Goal: Information Seeking & Learning: Learn about a topic

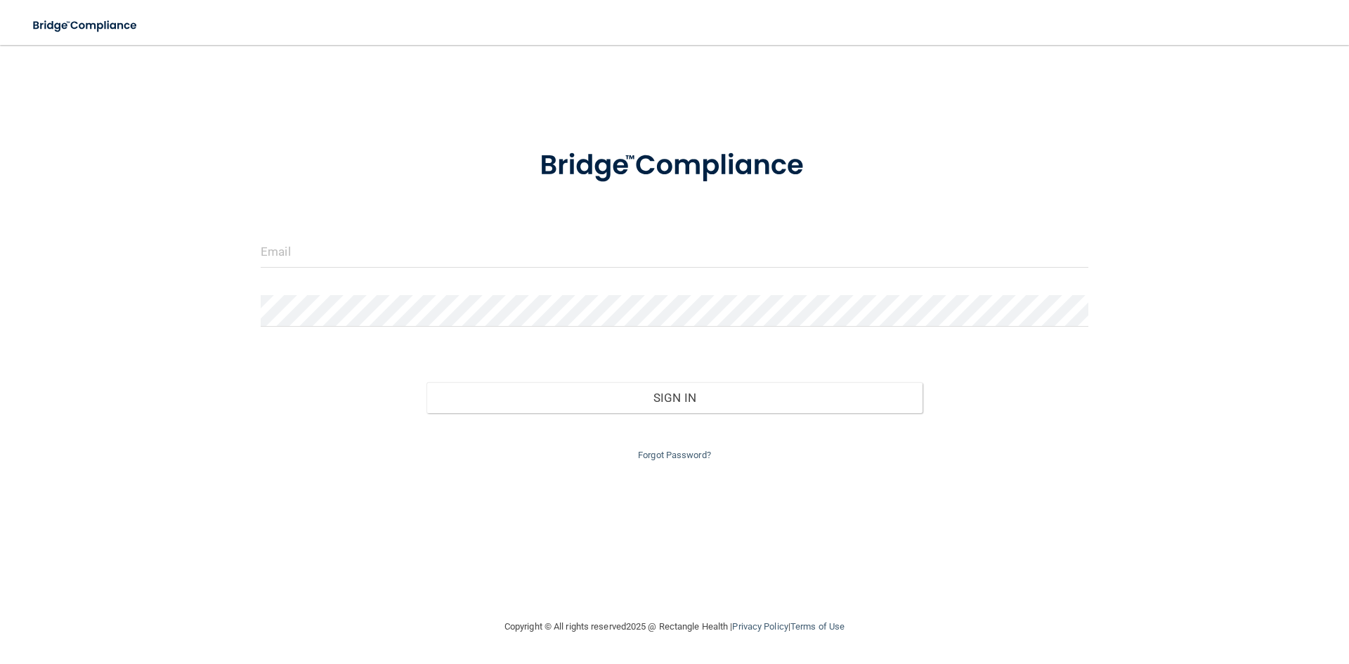
click at [290, 274] on div at bounding box center [674, 257] width 849 height 42
click at [295, 250] on input "email" at bounding box center [675, 252] width 828 height 32
type input "[EMAIL_ADDRESS][DOMAIN_NAME]"
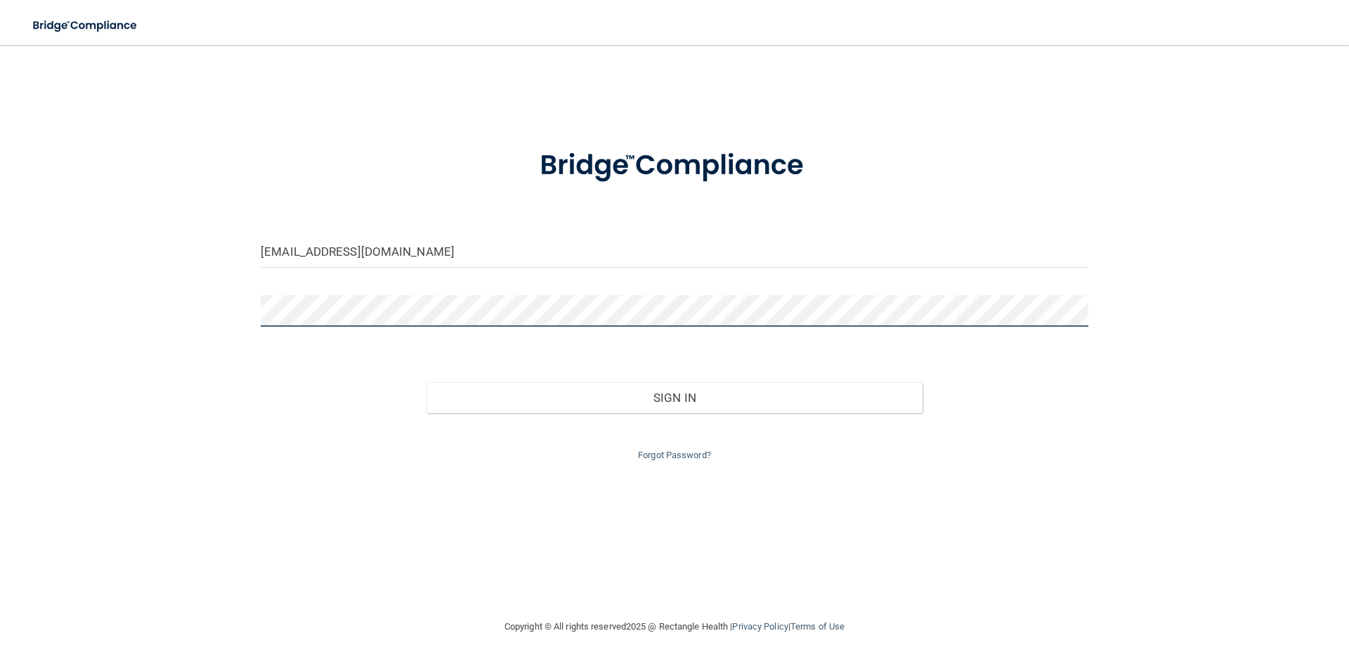
click at [427, 382] on button "Sign In" at bounding box center [675, 397] width 497 height 31
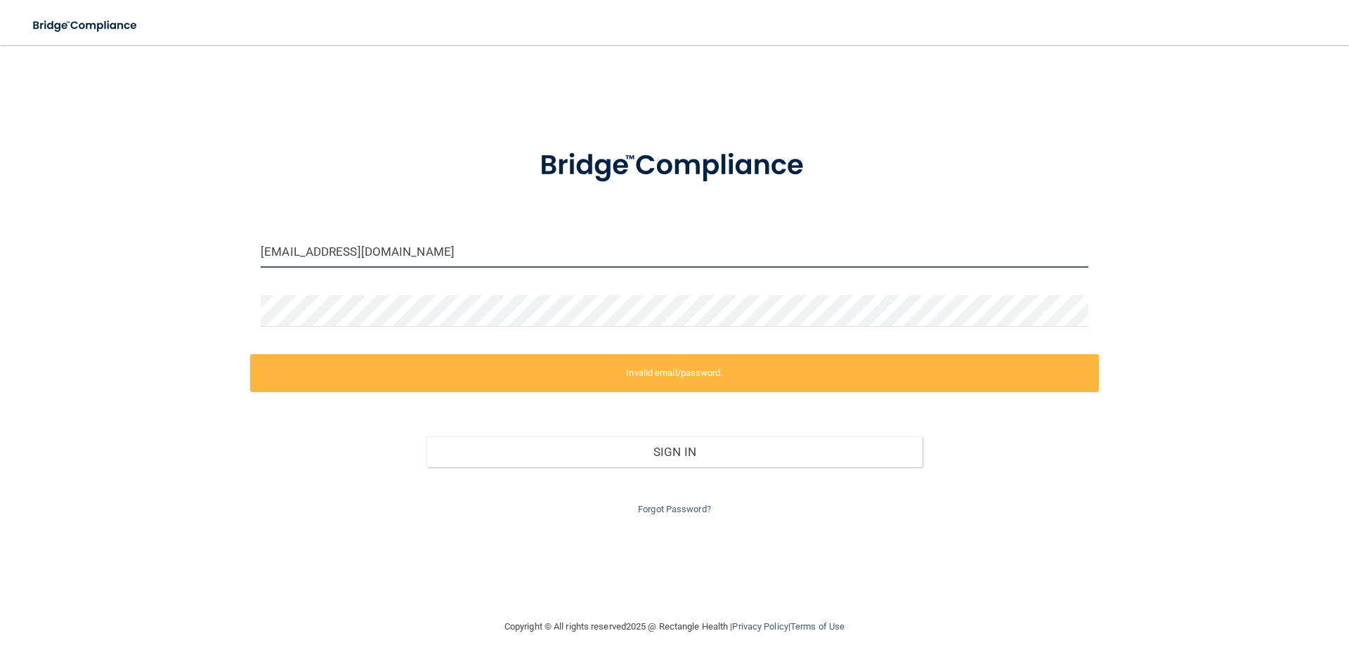
click at [433, 248] on input "[EMAIL_ADDRESS][DOMAIN_NAME]" at bounding box center [675, 252] width 828 height 32
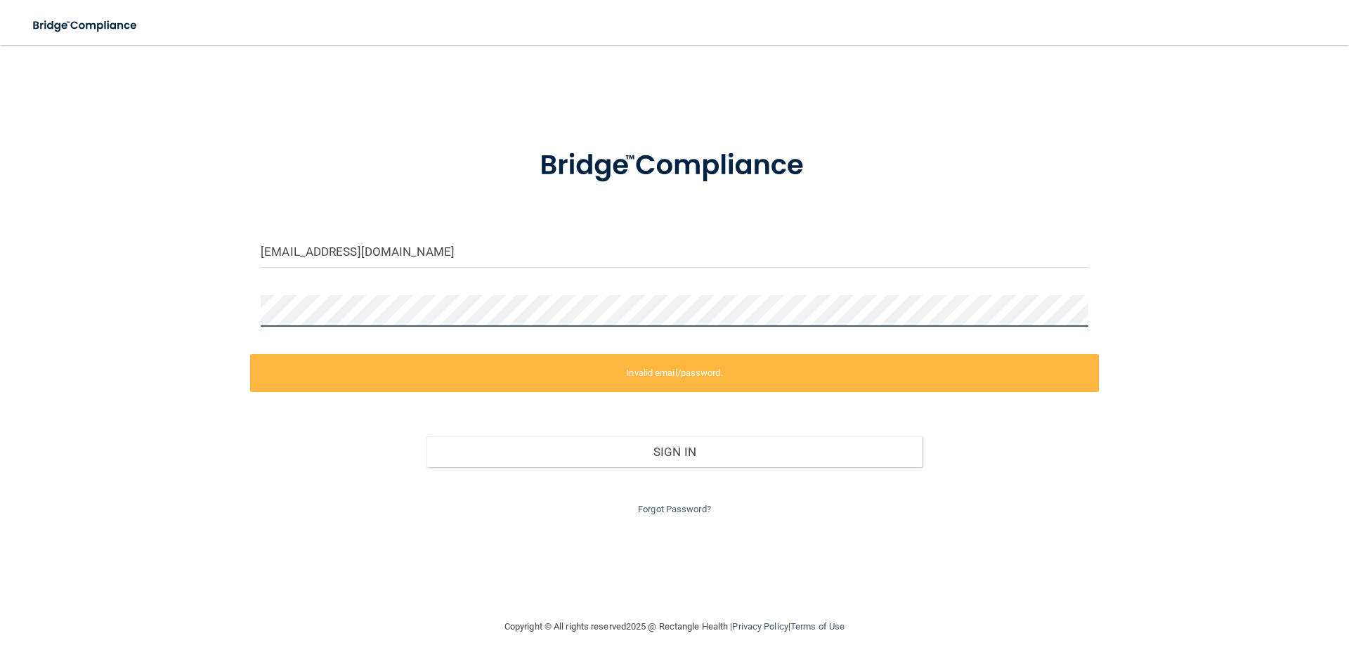
click at [140, 332] on div "natalie.leon98@gmail.com Invalid email/password. You don't have permission to a…" at bounding box center [674, 331] width 1293 height 545
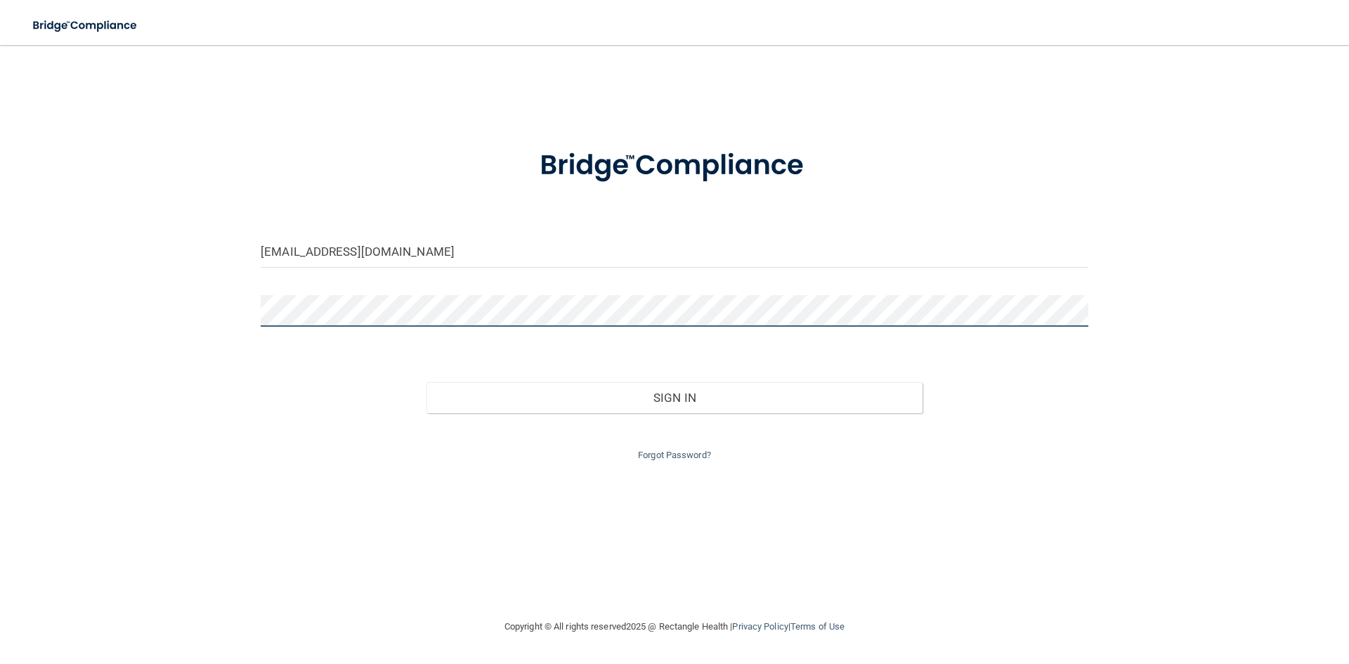
click at [427, 382] on button "Sign In" at bounding box center [675, 397] width 497 height 31
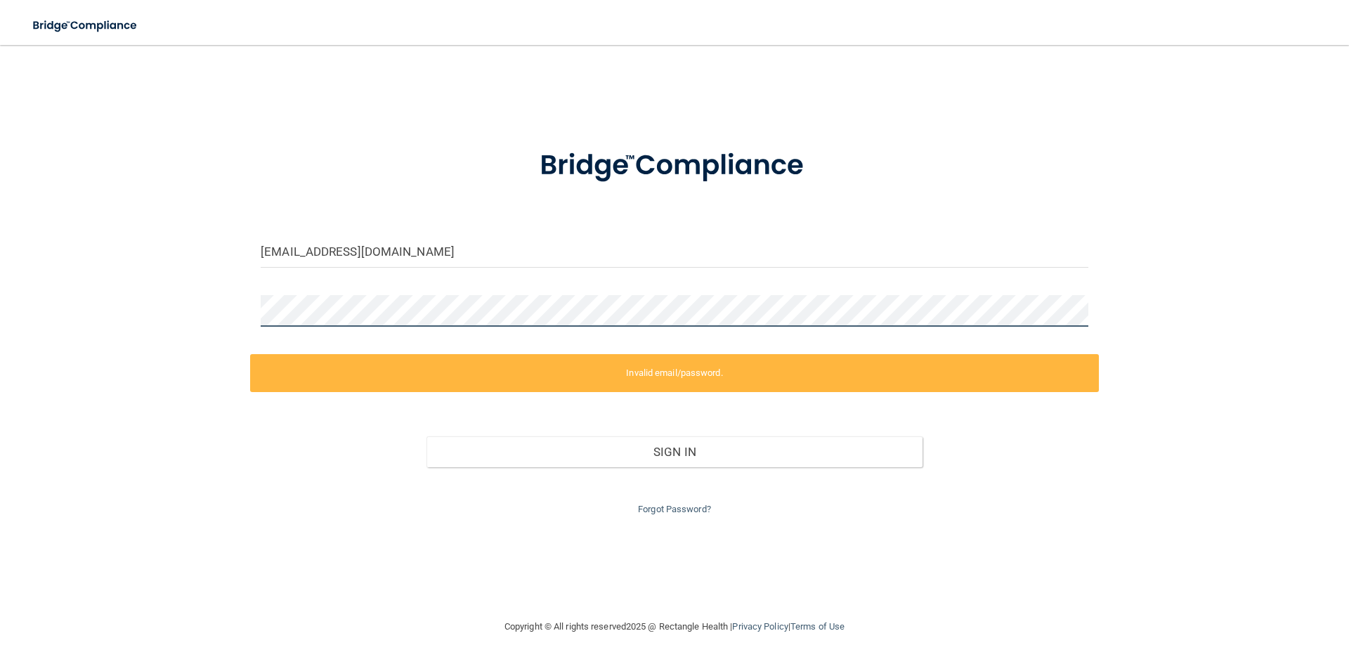
click at [174, 323] on div "natalie.leon98@gmail.com Invalid email/password. You don't have permission to a…" at bounding box center [674, 331] width 1293 height 545
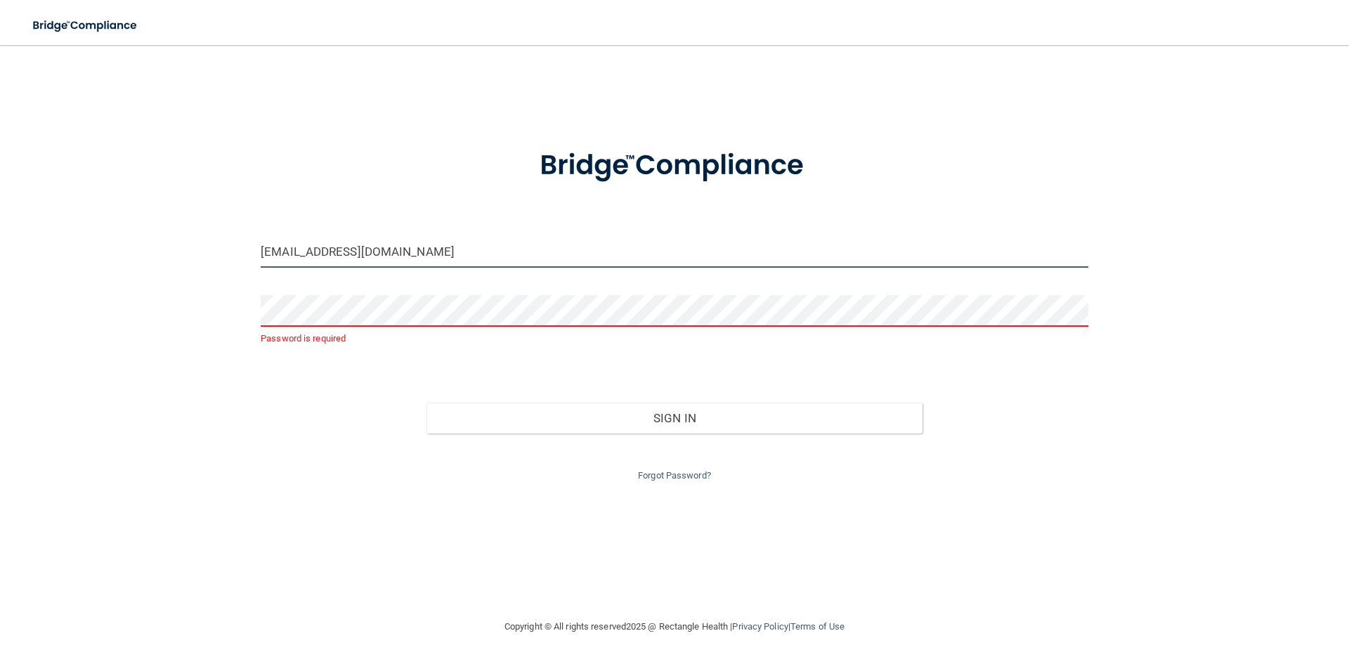
drag, startPoint x: 281, startPoint y: 249, endPoint x: 110, endPoint y: 249, distance: 170.7
click at [110, 249] on div "natalie.leon98@gmail.com Password is required Invalid email/password. You don't…" at bounding box center [674, 331] width 1293 height 545
type input "natalie@eyesitemeridian.com"
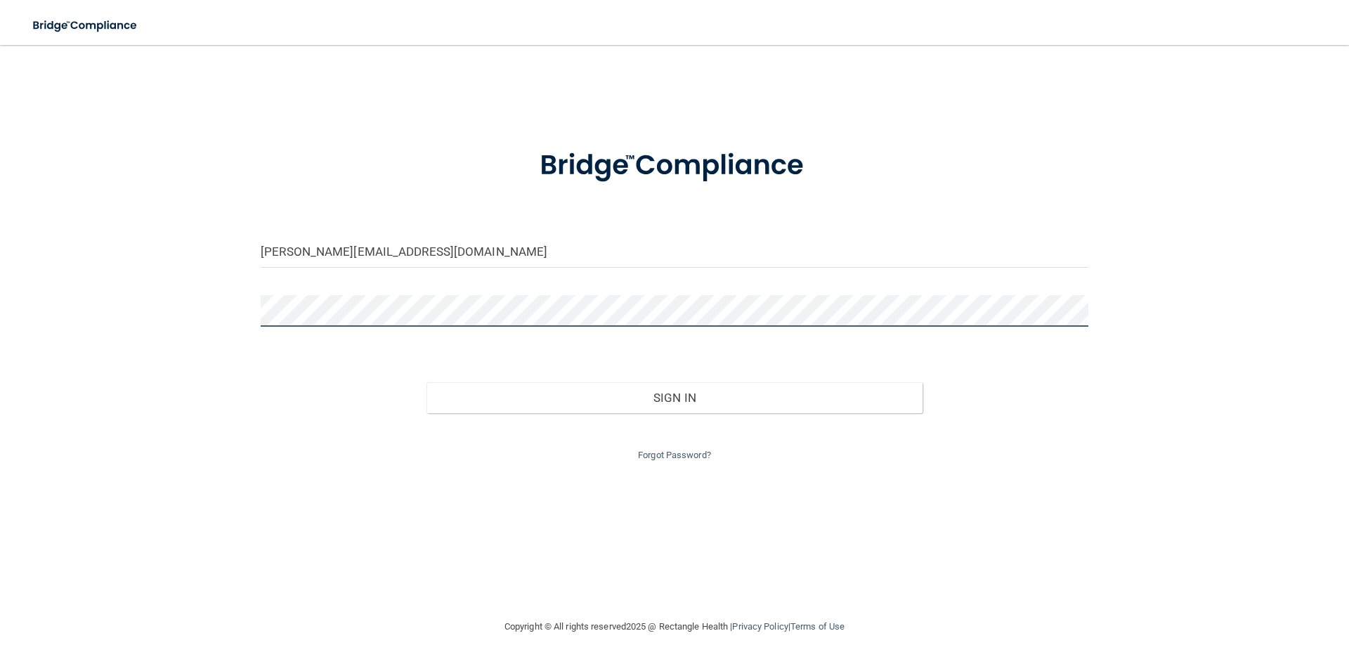
click at [427, 382] on button "Sign In" at bounding box center [675, 397] width 497 height 31
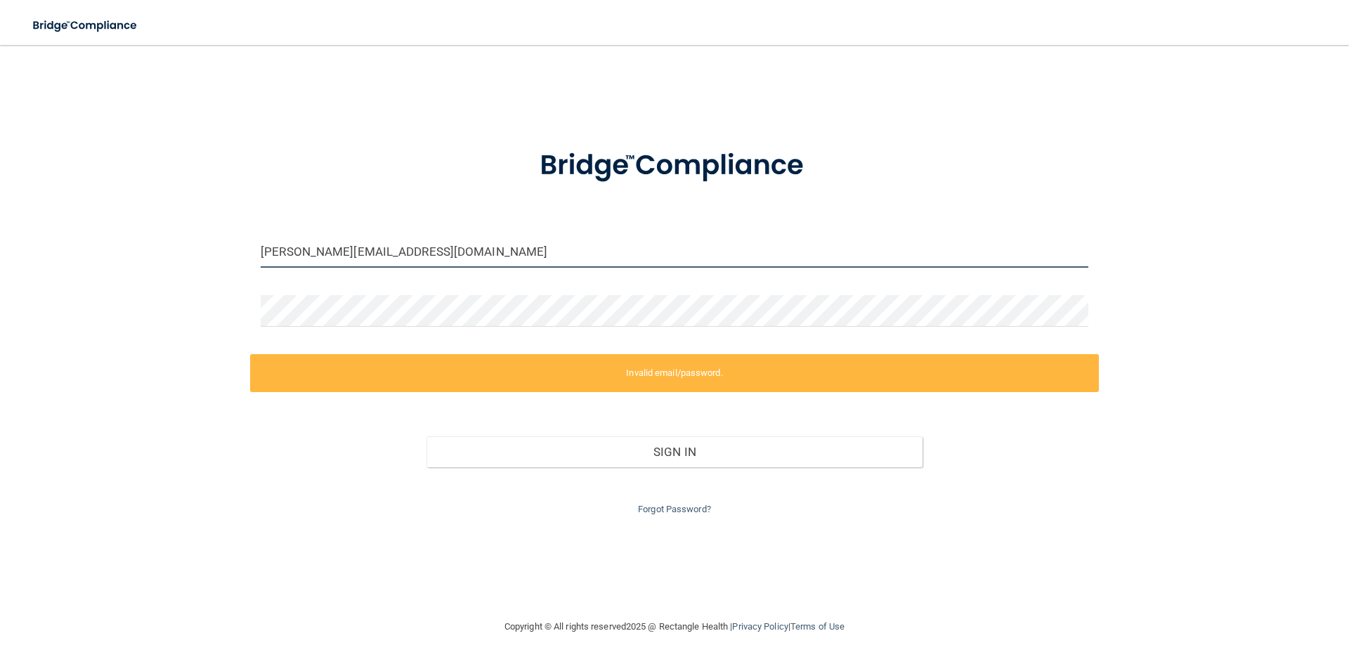
drag, startPoint x: 429, startPoint y: 251, endPoint x: 178, endPoint y: 284, distance: 253.0
click at [178, 284] on div "natalie@eyesitemeridian.com Invalid email/password. You don't have permission t…" at bounding box center [674, 331] width 1293 height 545
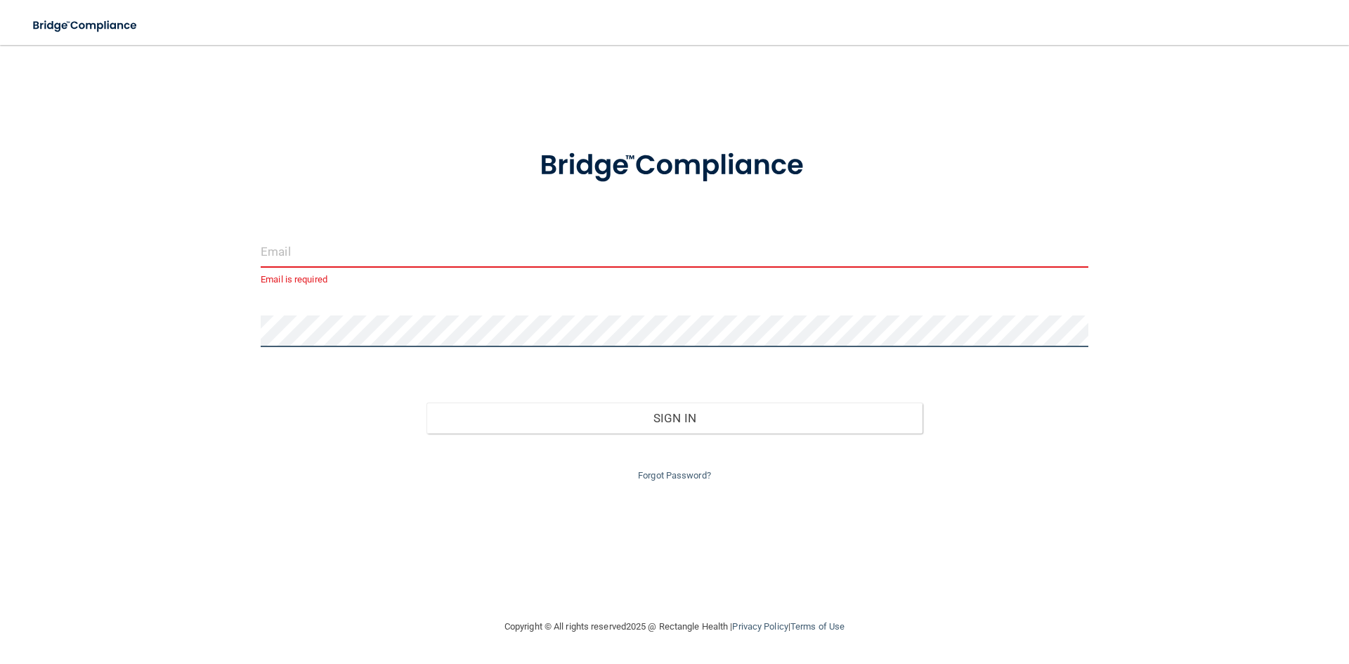
click at [103, 343] on div "Email is required Invalid email/password. You don't have permission to access t…" at bounding box center [674, 331] width 1293 height 545
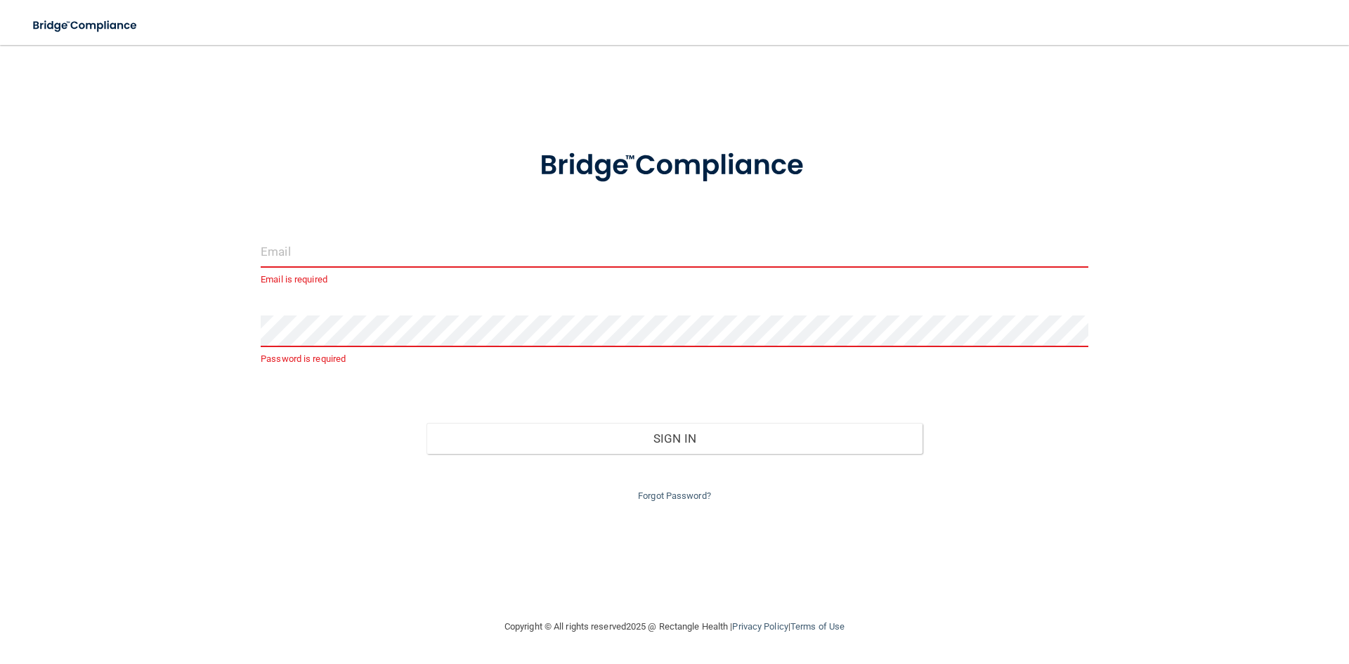
click at [307, 254] on input "email" at bounding box center [675, 252] width 828 height 32
click at [262, 450] on div "Sign In" at bounding box center [674, 424] width 849 height 59
click at [328, 255] on input "email" at bounding box center [675, 252] width 828 height 32
type input "[EMAIL_ADDRESS][DOMAIN_NAME]"
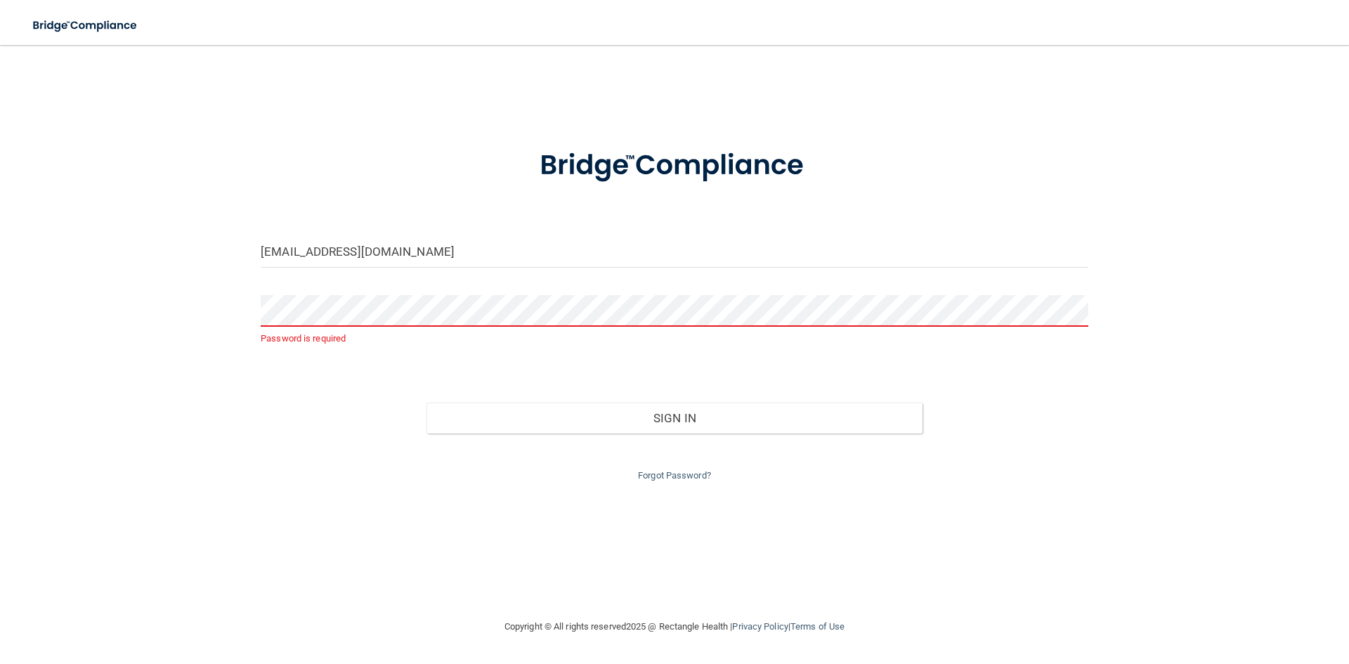
click at [360, 327] on div "Password is required" at bounding box center [675, 321] width 828 height 52
click at [290, 360] on form "natalie.leon98@gmail.com Password is required Invalid email/password. You don't…" at bounding box center [675, 306] width 828 height 355
click at [680, 474] on link "Forgot Password?" at bounding box center [674, 475] width 73 height 11
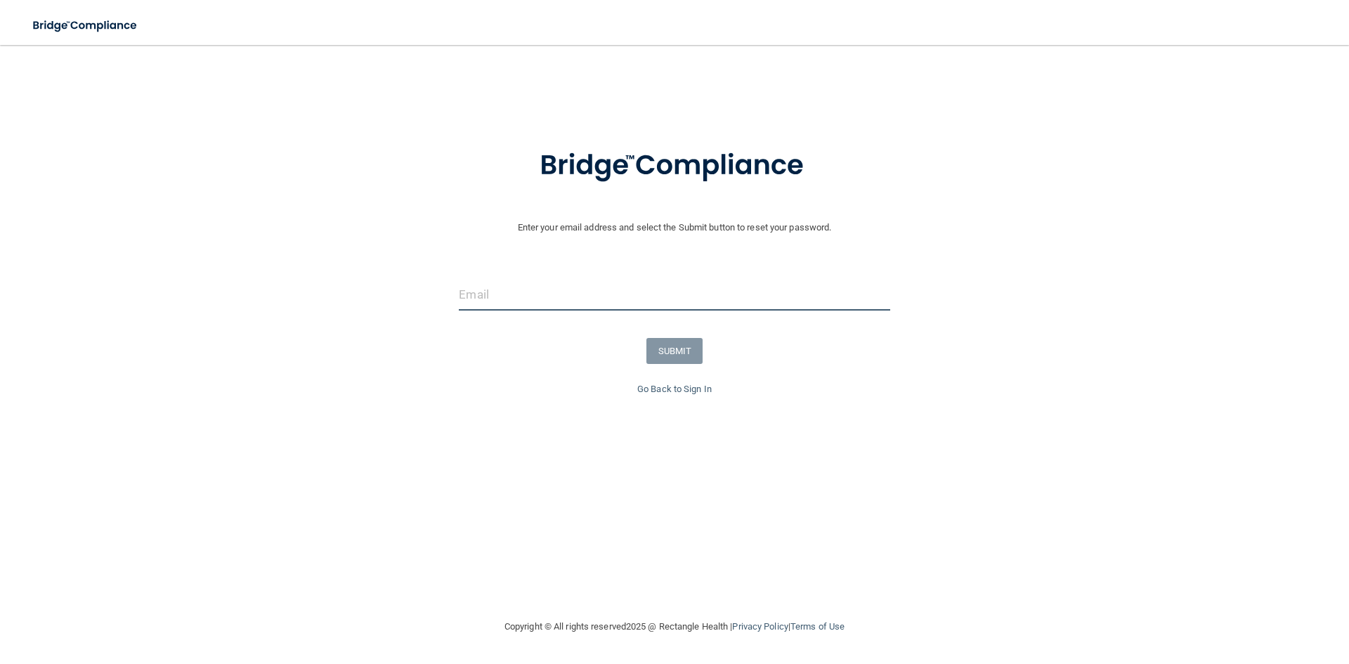
click at [512, 292] on input "email" at bounding box center [674, 295] width 431 height 32
type input "[EMAIL_ADDRESS][DOMAIN_NAME]"
click at [670, 346] on button "SUBMIT" at bounding box center [674, 351] width 57 height 26
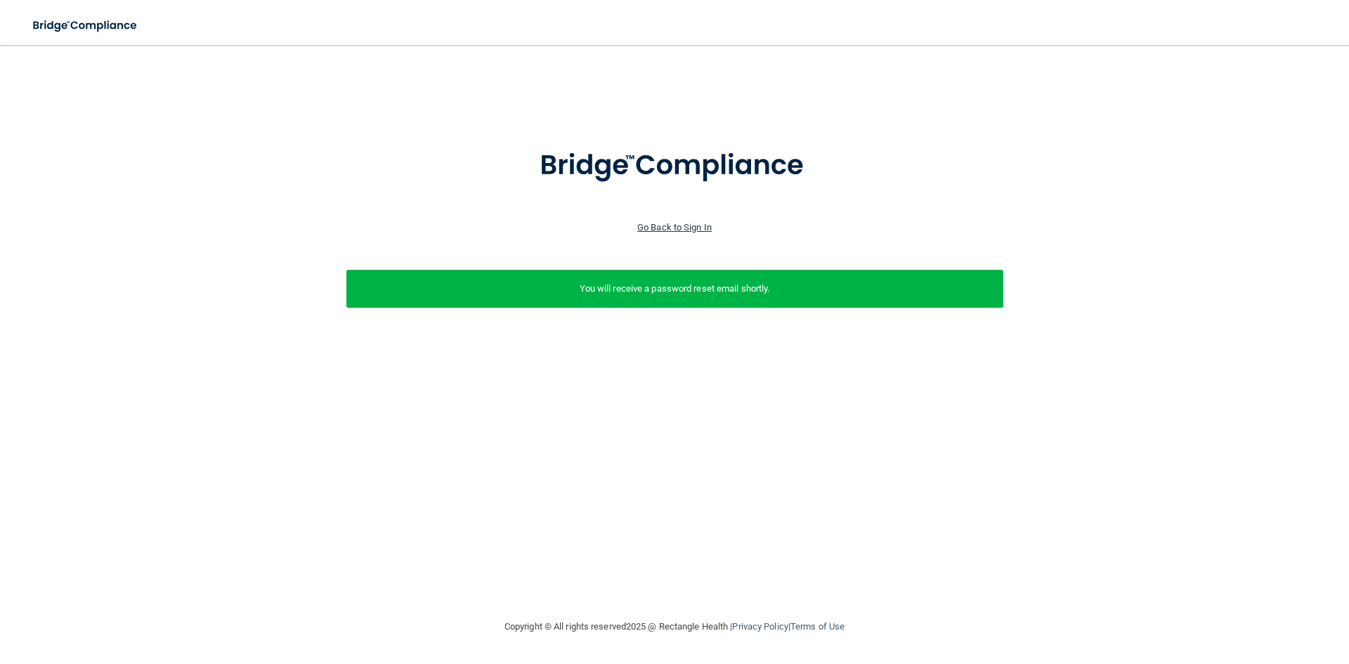
click at [658, 222] on link "Go Back to Sign In" at bounding box center [674, 227] width 74 height 11
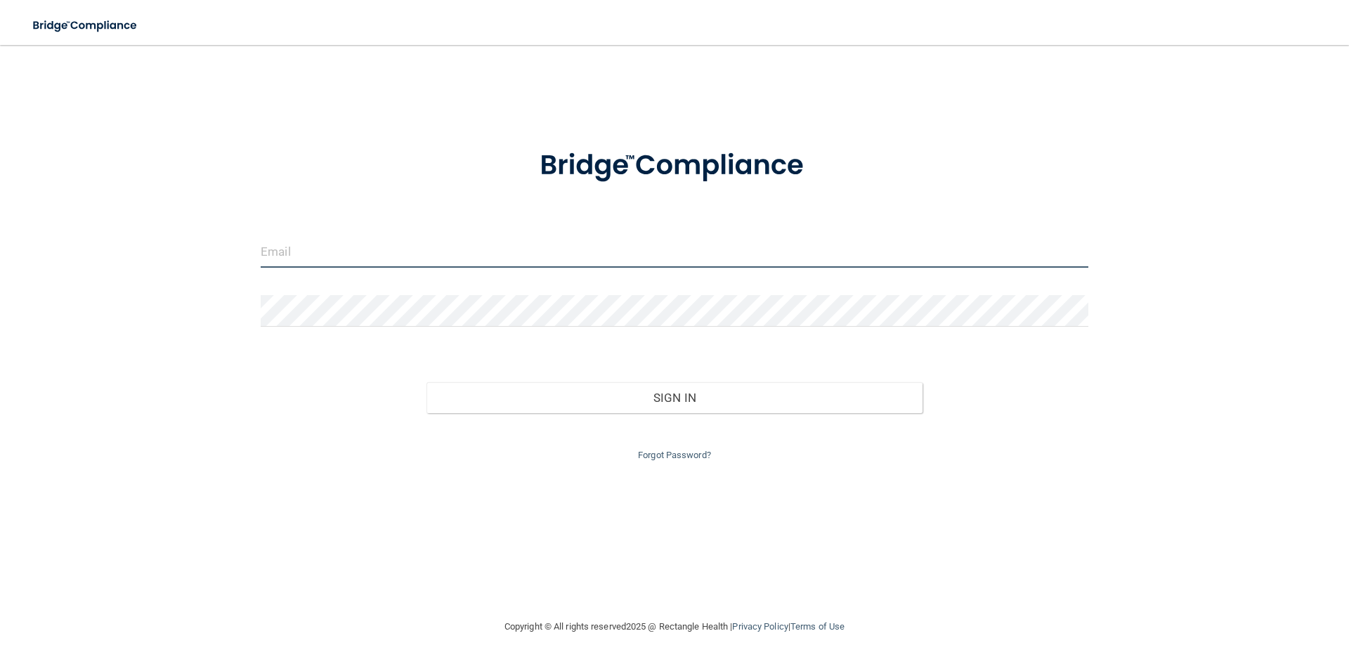
click at [284, 261] on input "email" at bounding box center [675, 252] width 828 height 32
type input "[EMAIL_ADDRESS][DOMAIN_NAME]"
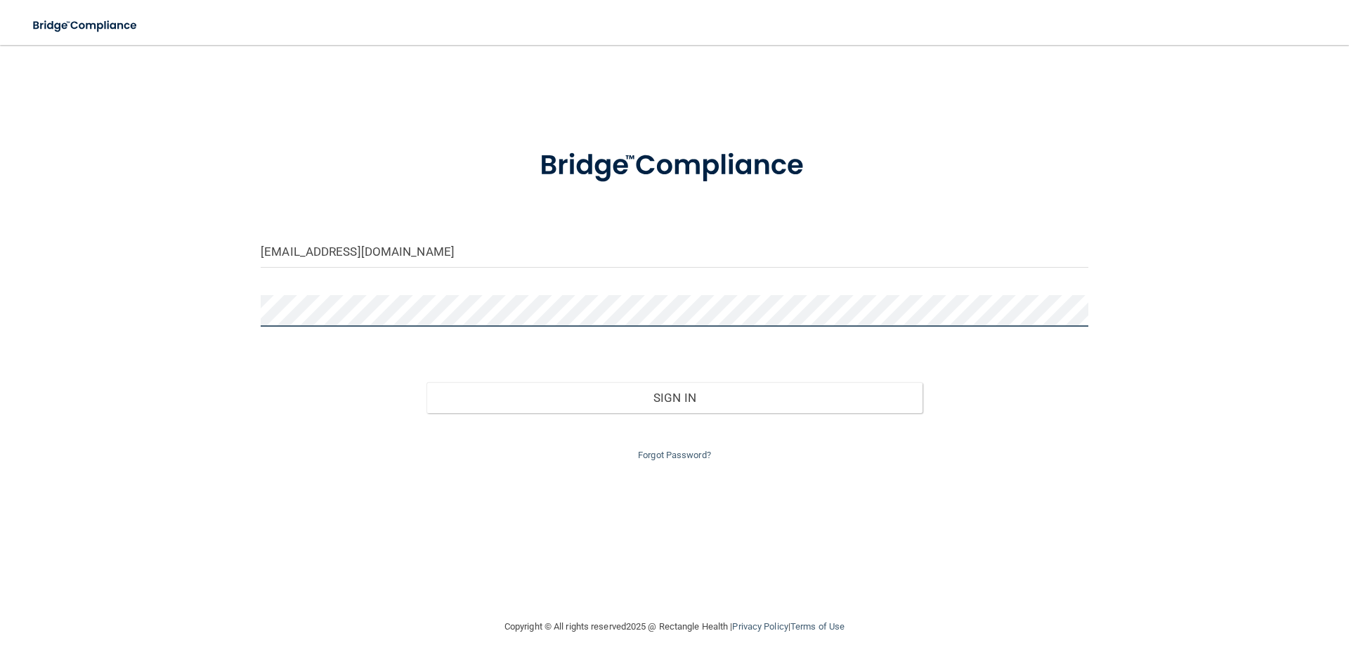
click at [427, 382] on button "Sign In" at bounding box center [675, 397] width 497 height 31
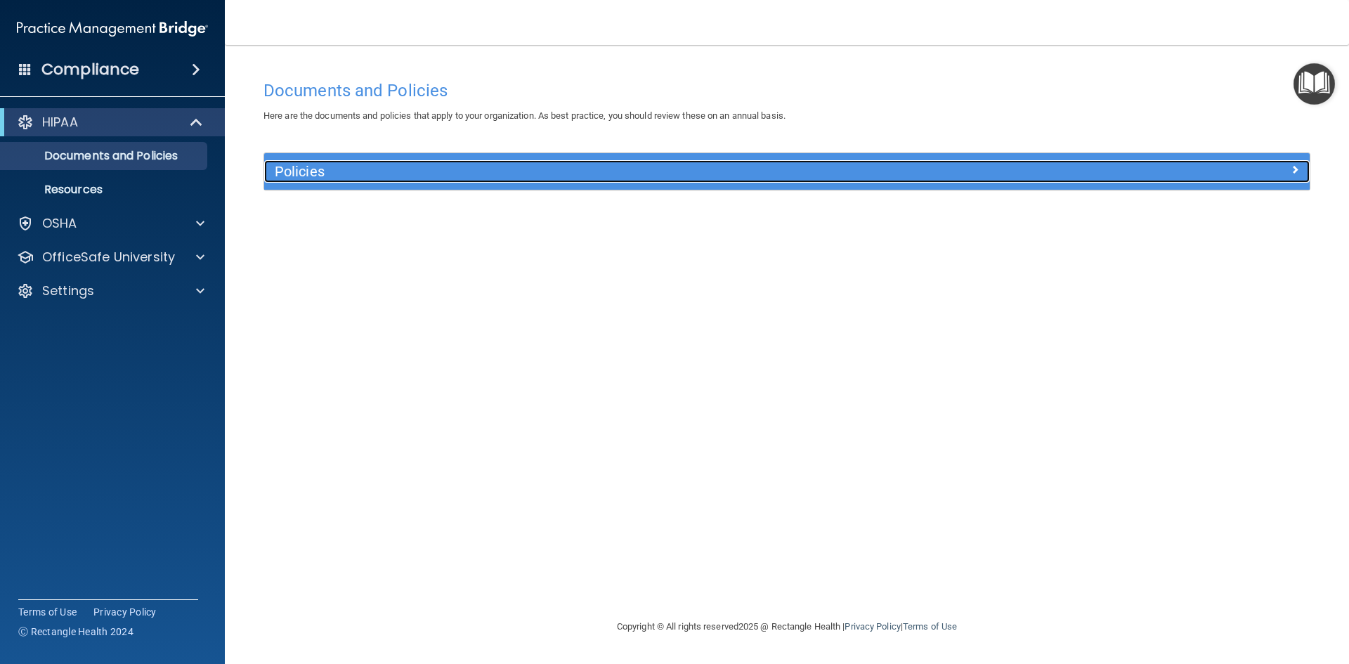
click at [1281, 172] on div at bounding box center [1178, 168] width 261 height 17
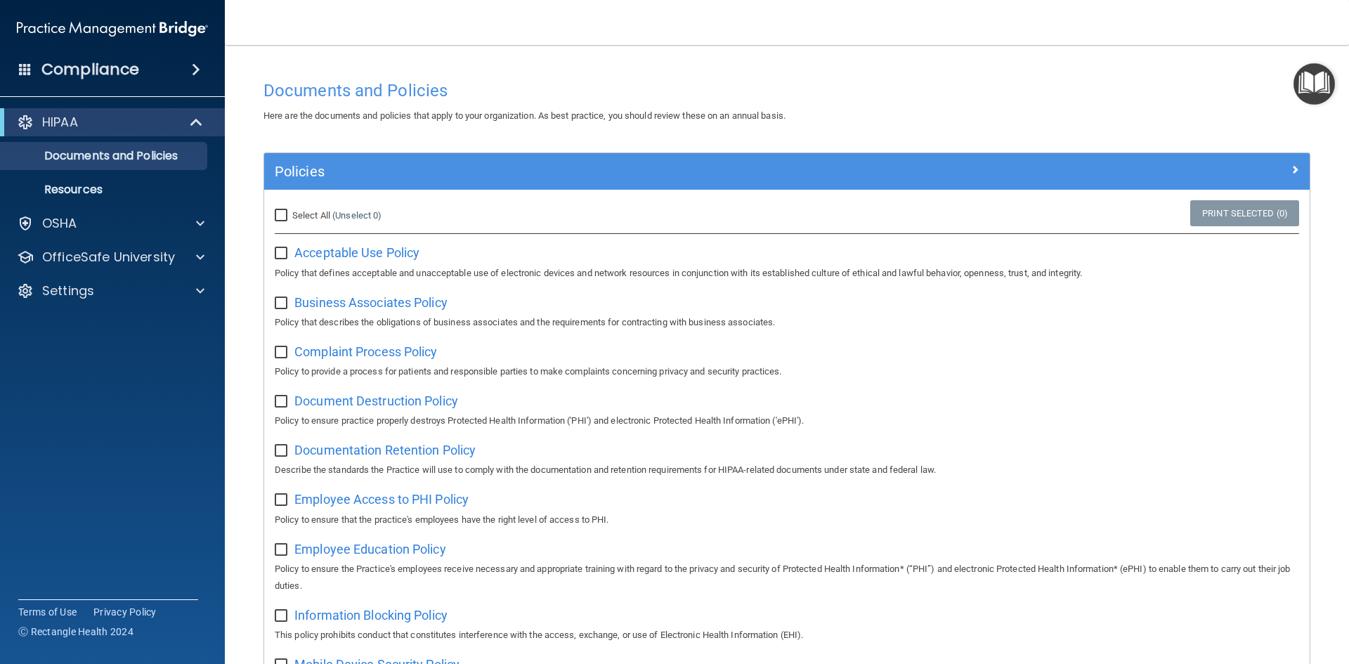
click at [281, 249] on input "checkbox" at bounding box center [283, 253] width 16 height 11
checkbox input "false"
click at [721, 274] on p "Policy that defines acceptable and unacceptable use of electronic devices and n…" at bounding box center [787, 273] width 1024 height 17
click at [373, 252] on span "Acceptable Use Policy" at bounding box center [356, 252] width 125 height 15
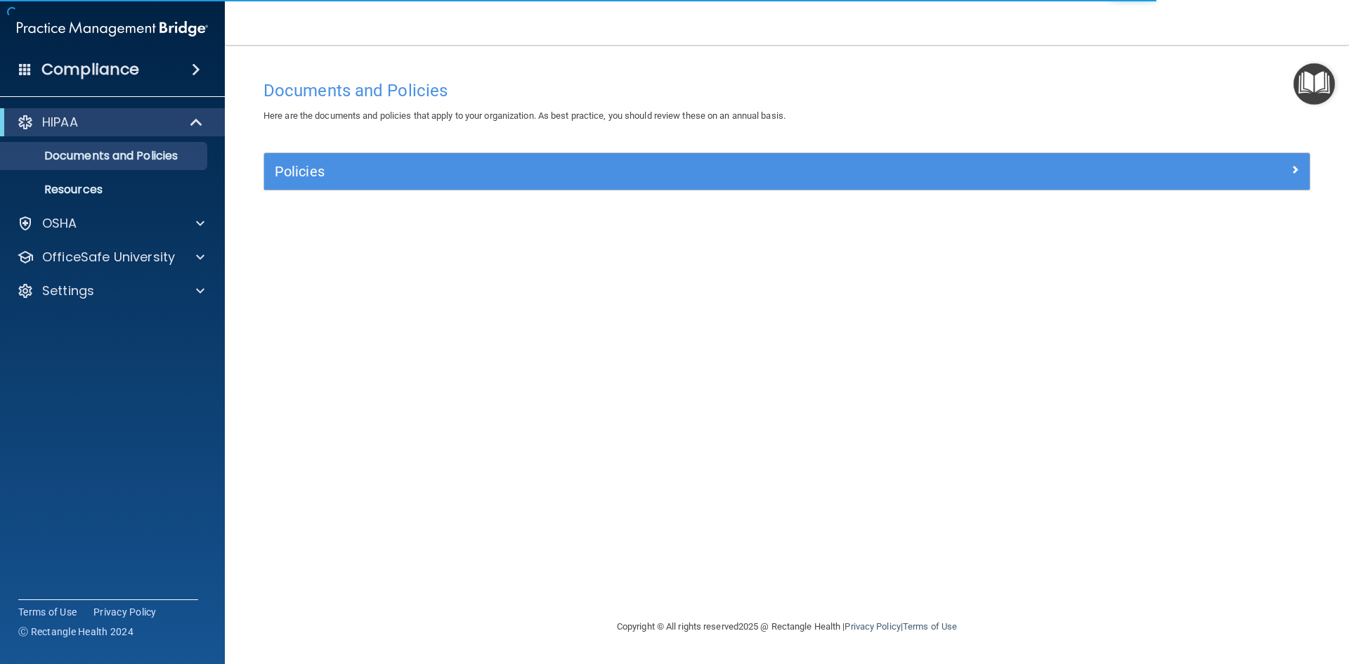
click at [394, 160] on div "Policies" at bounding box center [787, 171] width 1046 height 37
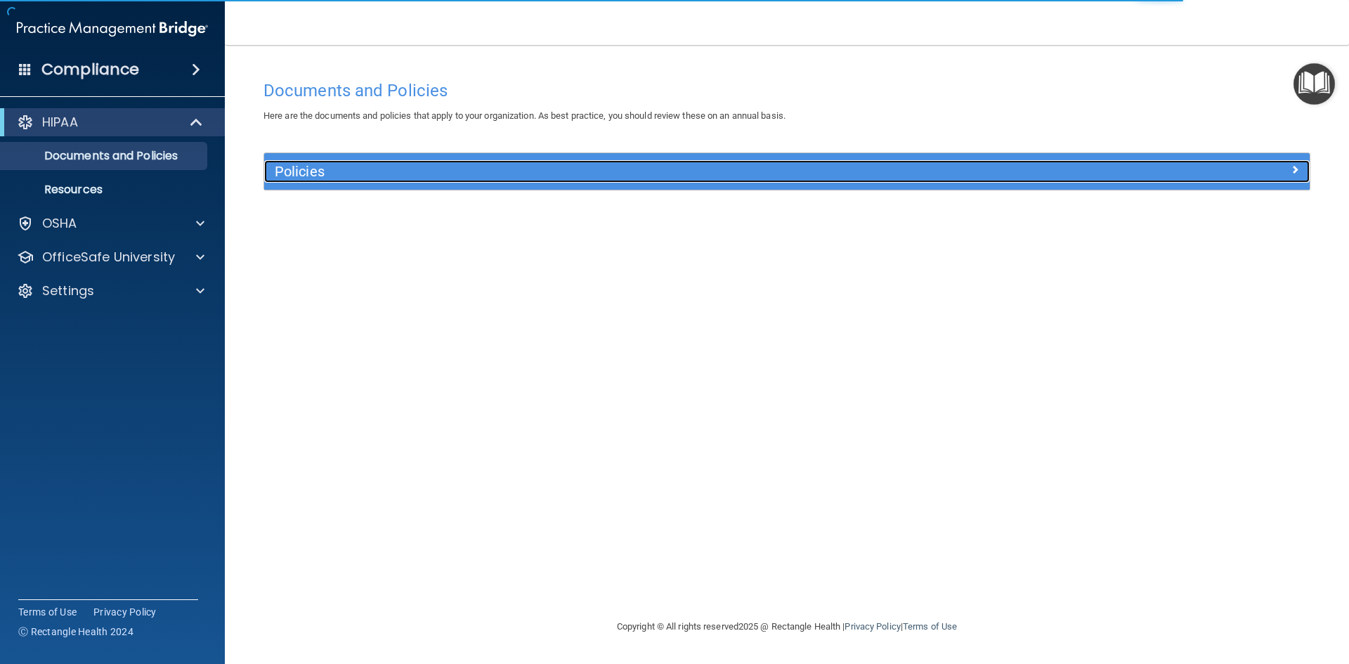
click at [325, 171] on h5 "Policies" at bounding box center [656, 171] width 763 height 15
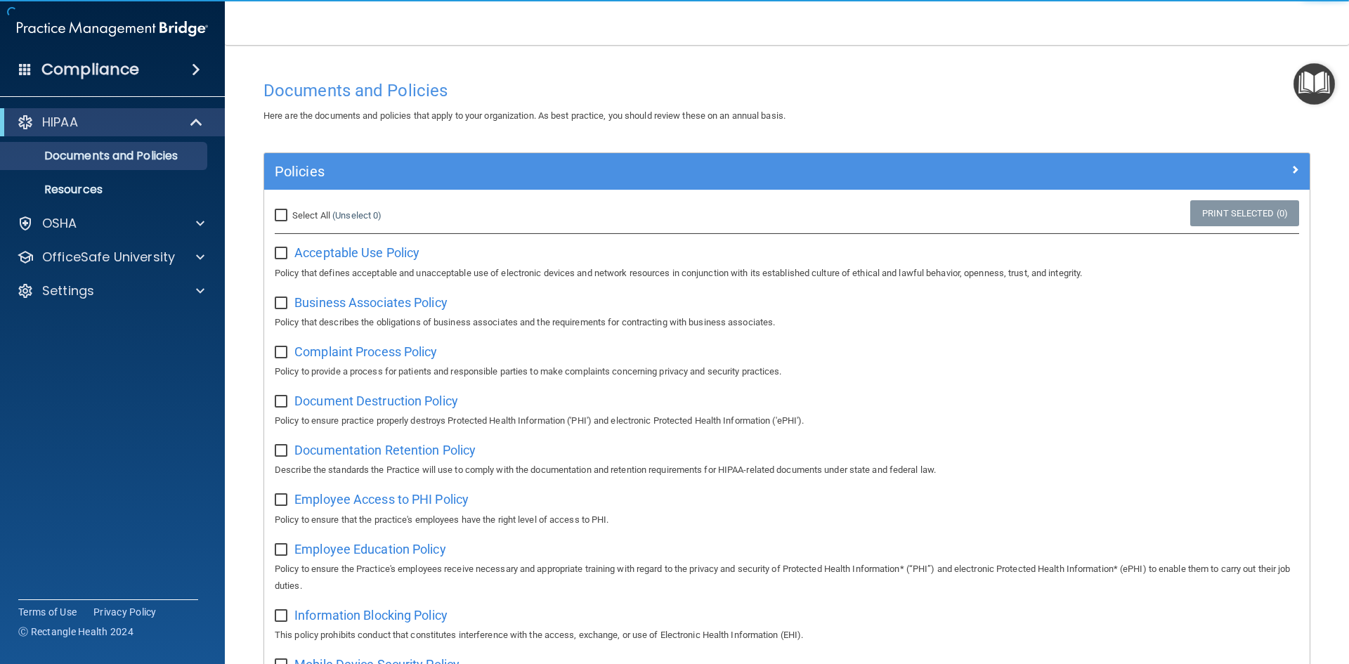
click at [283, 256] on input "checkbox" at bounding box center [283, 253] width 16 height 11
checkbox input "true"
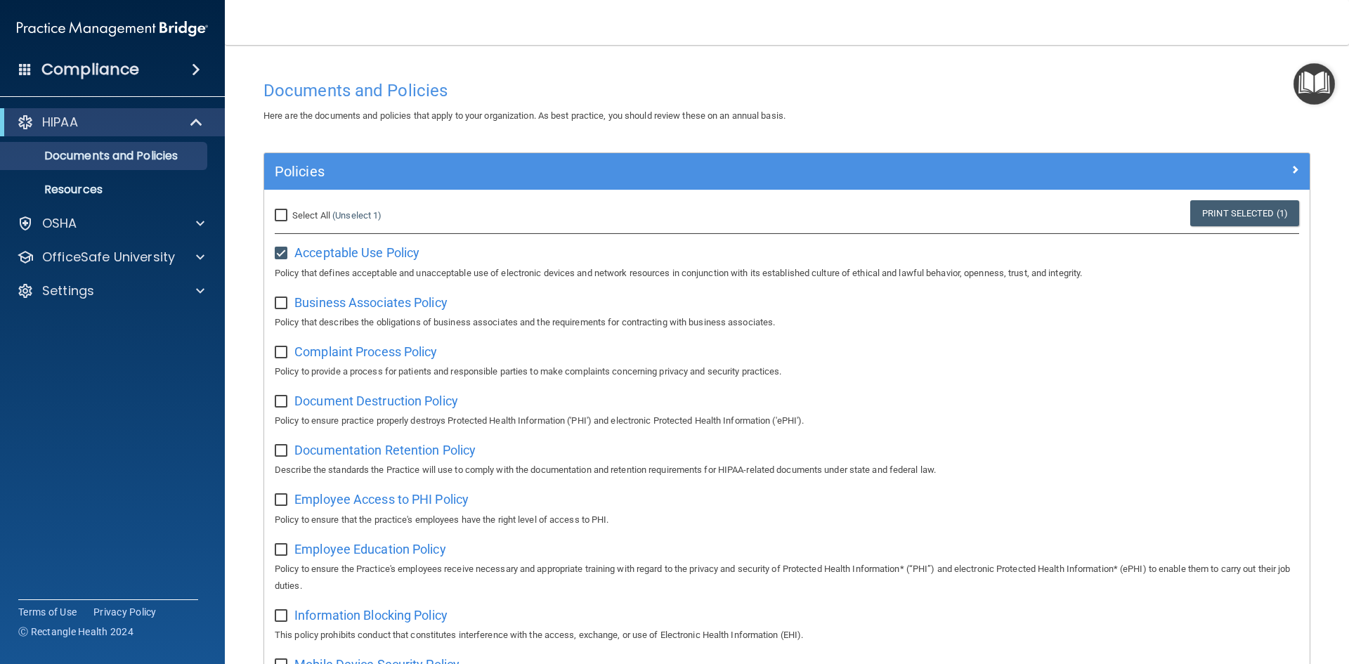
click at [279, 306] on input "checkbox" at bounding box center [283, 303] width 16 height 11
checkbox input "true"
click at [282, 214] on input "Select All (Unselect 2) Unselect All" at bounding box center [283, 215] width 16 height 11
checkbox input "true"
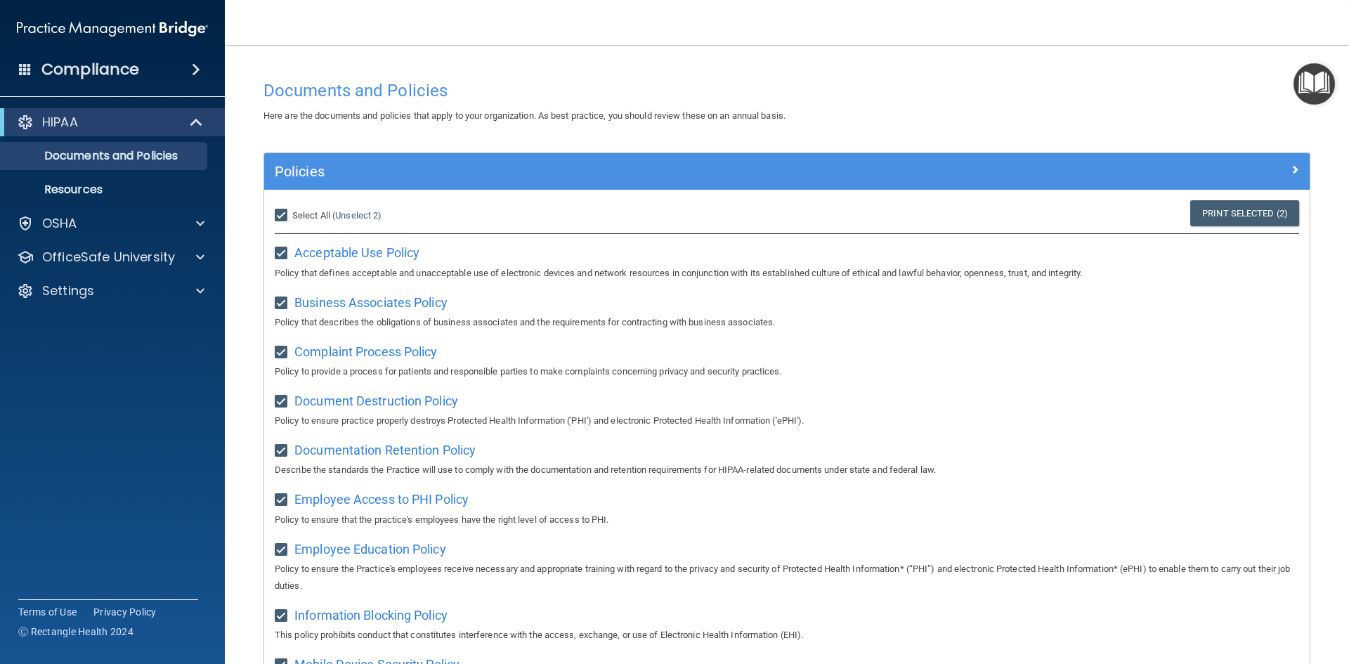
checkbox input "true"
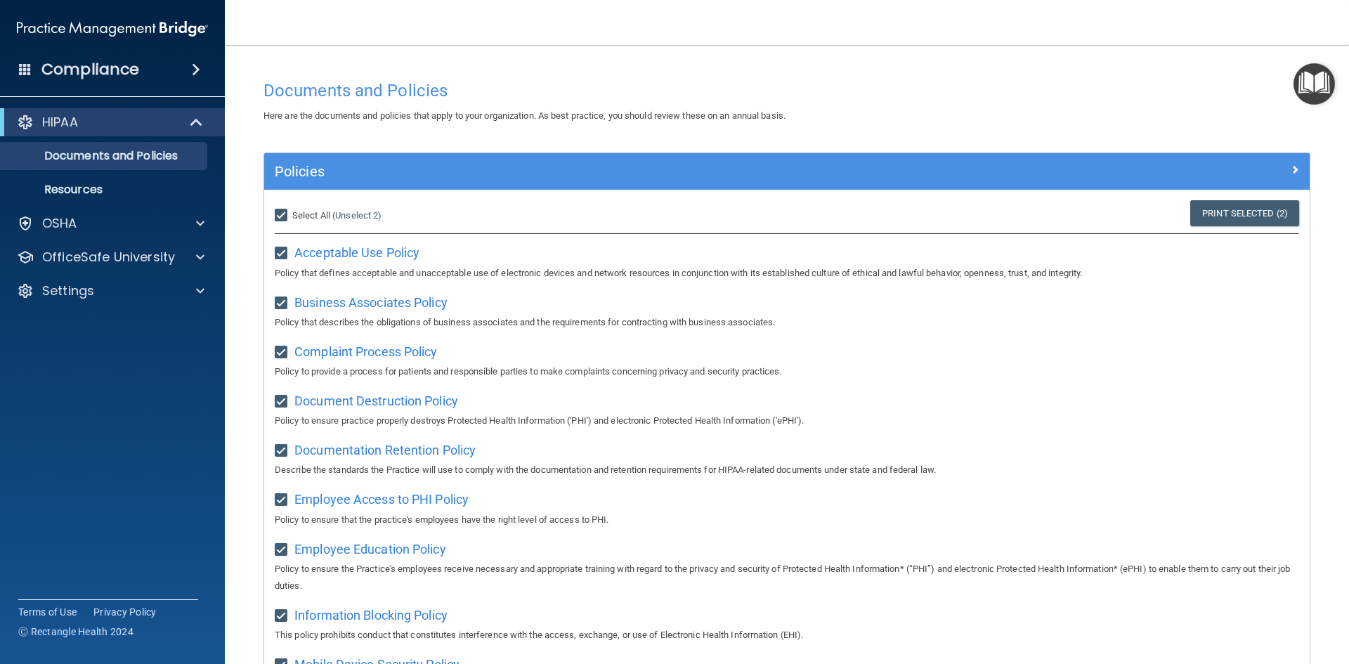
checkbox input "true"
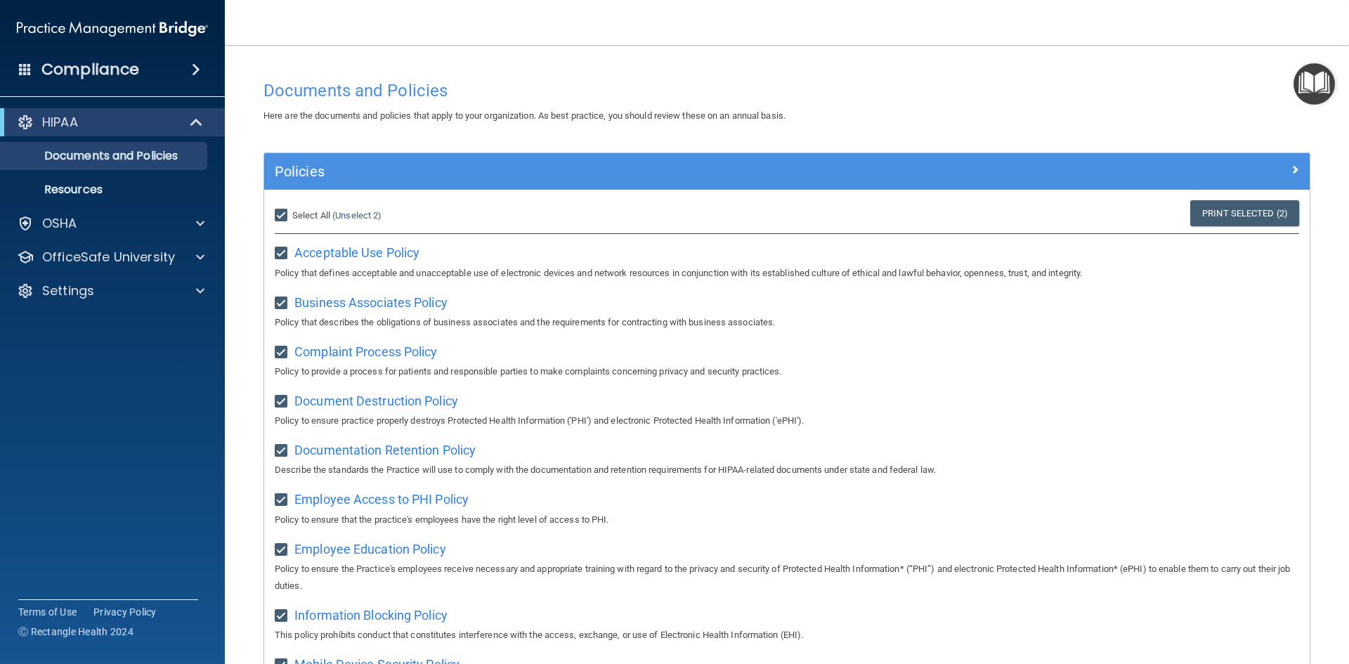
checkbox input "true"
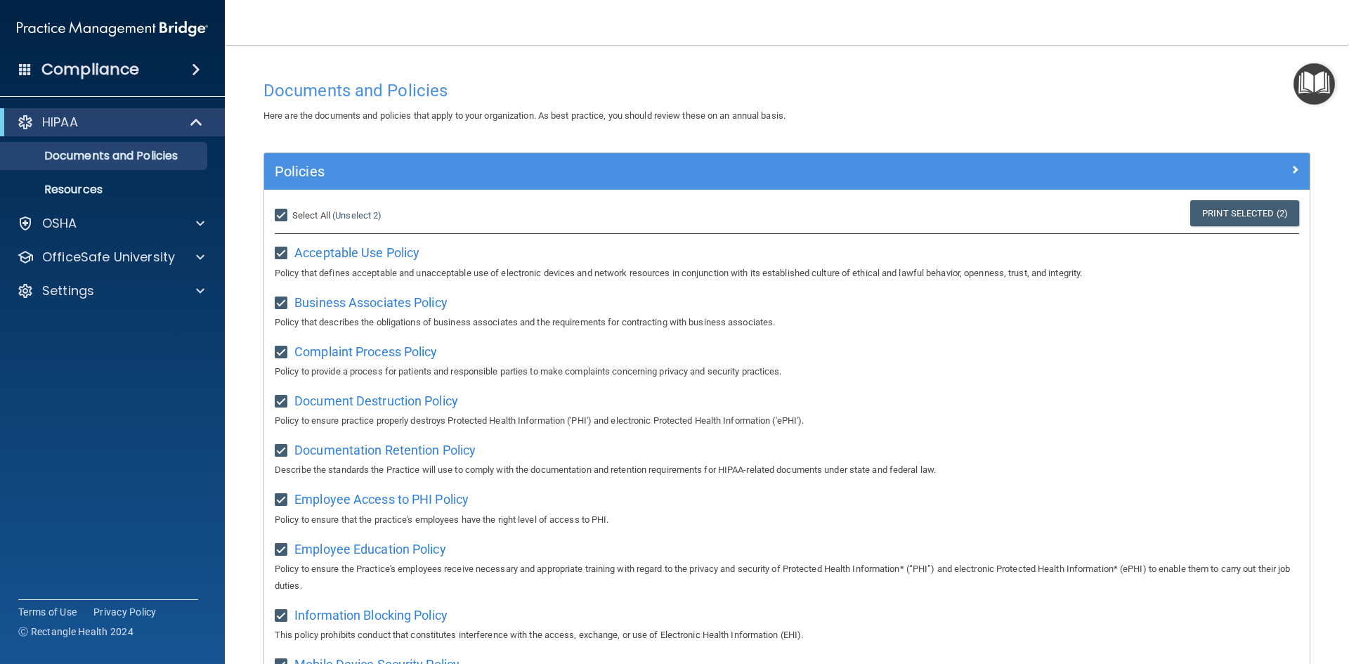
checkbox input "true"
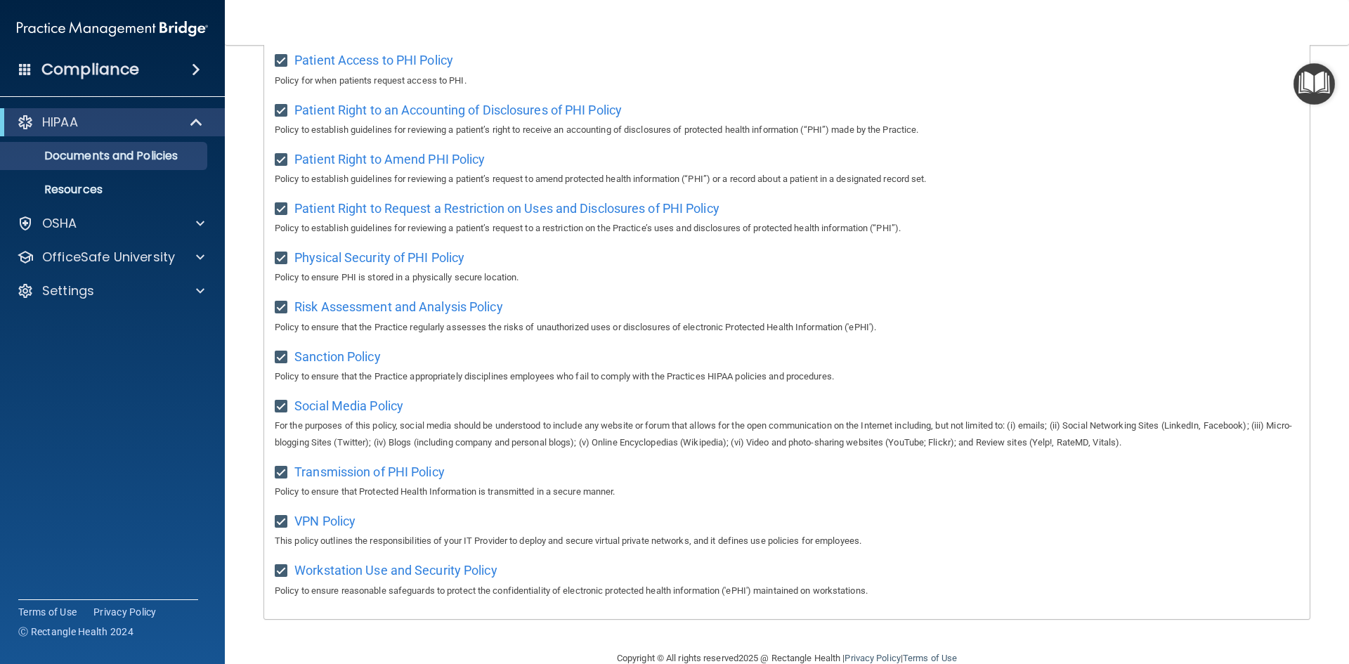
scroll to position [746, 0]
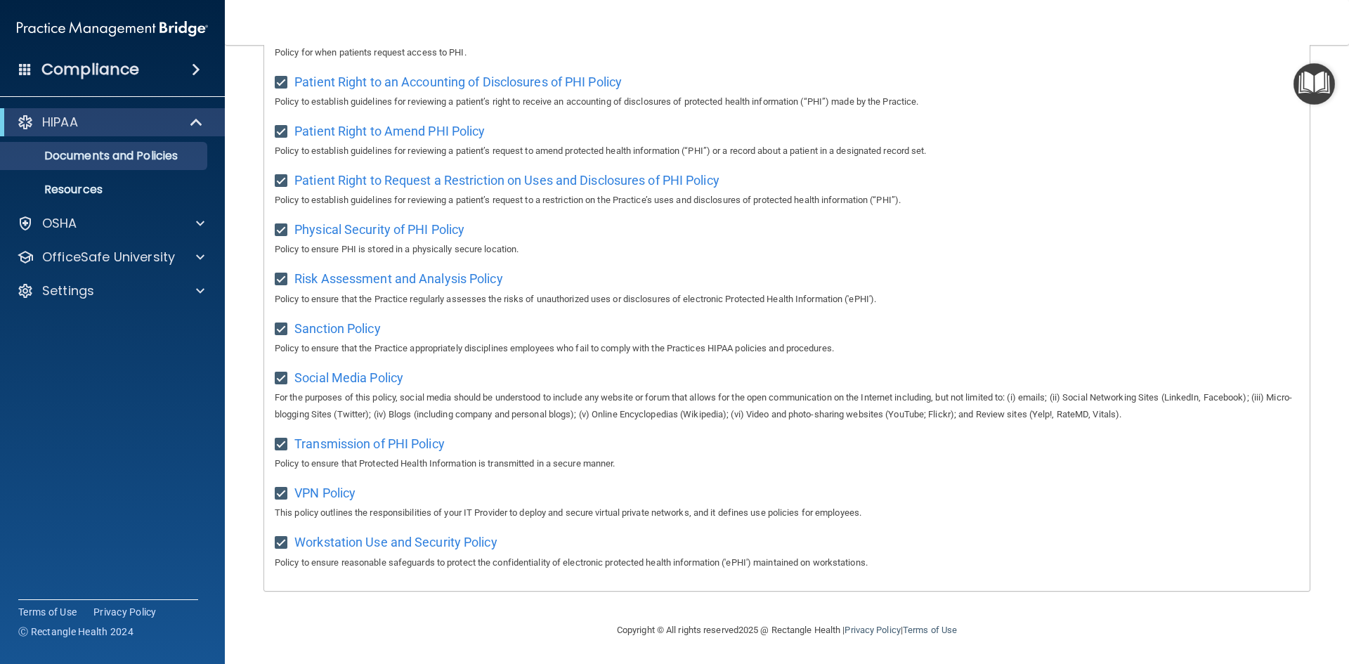
click at [495, 618] on footer "Copyright © All rights reserved 2025 @ Rectangle Health | Privacy Policy | Term…" at bounding box center [787, 629] width 1068 height 42
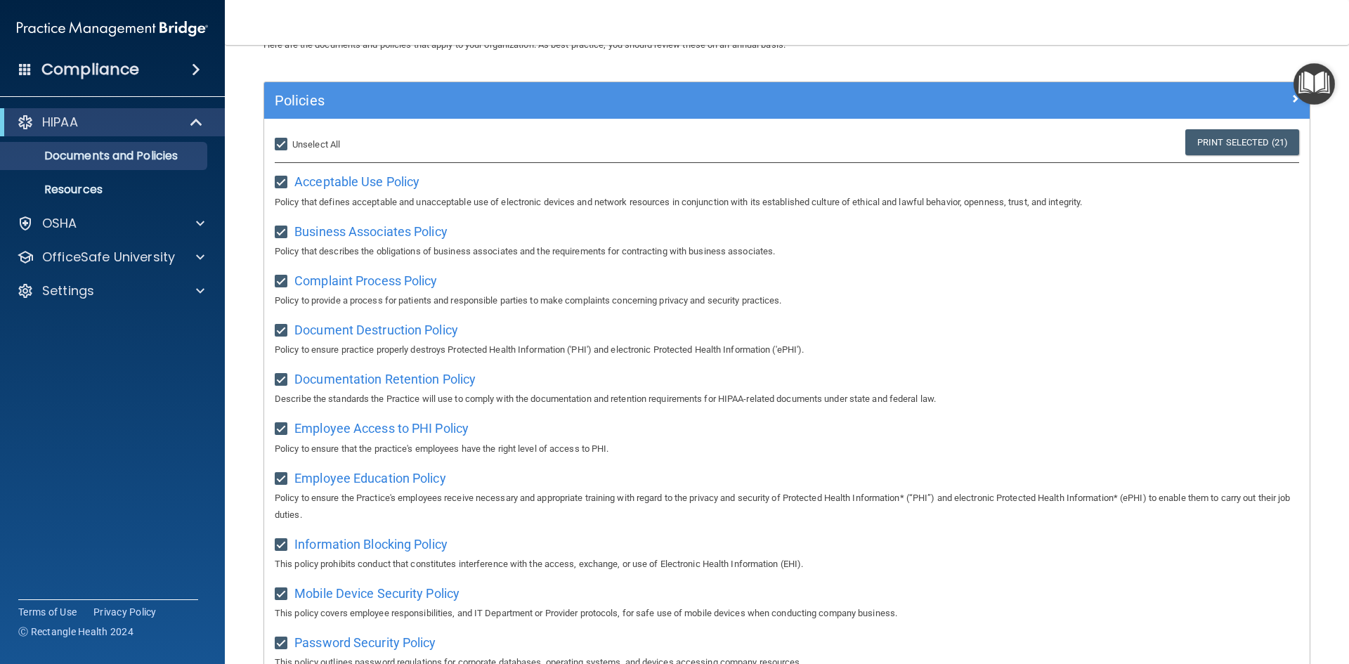
scroll to position [0, 0]
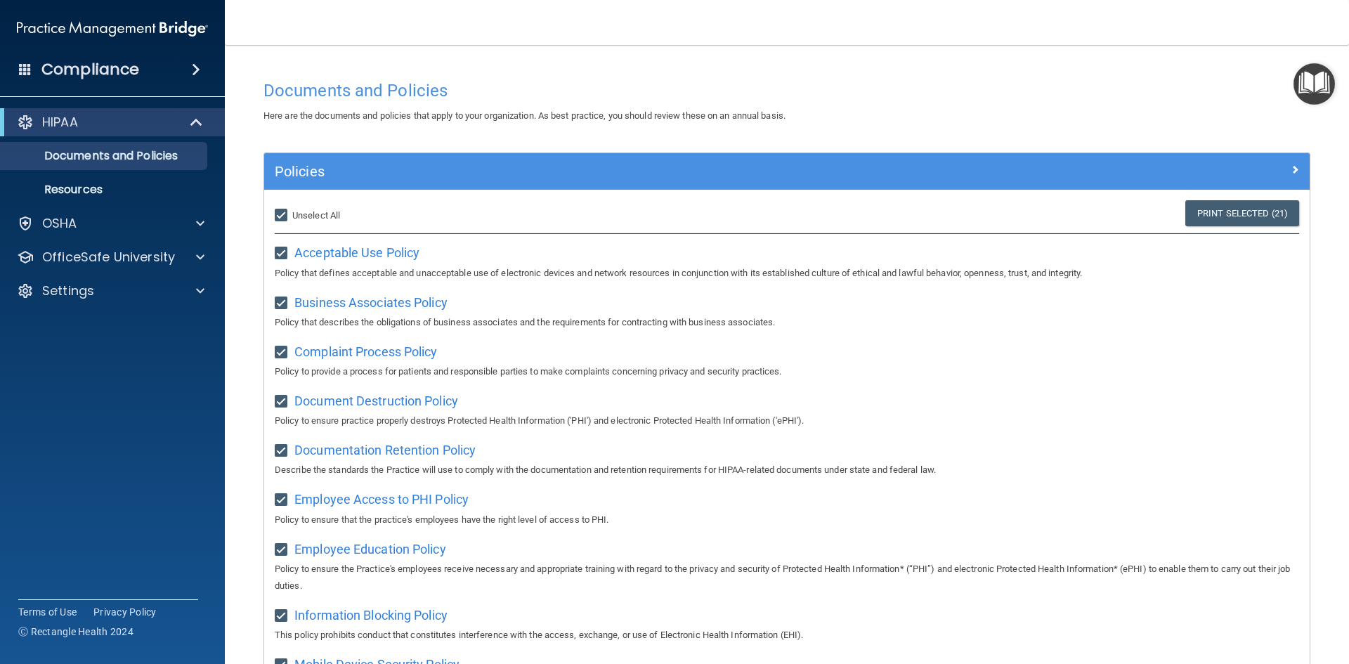
click at [286, 214] on input "Select All (Unselect 21) Unselect All" at bounding box center [283, 215] width 16 height 11
checkbox input "false"
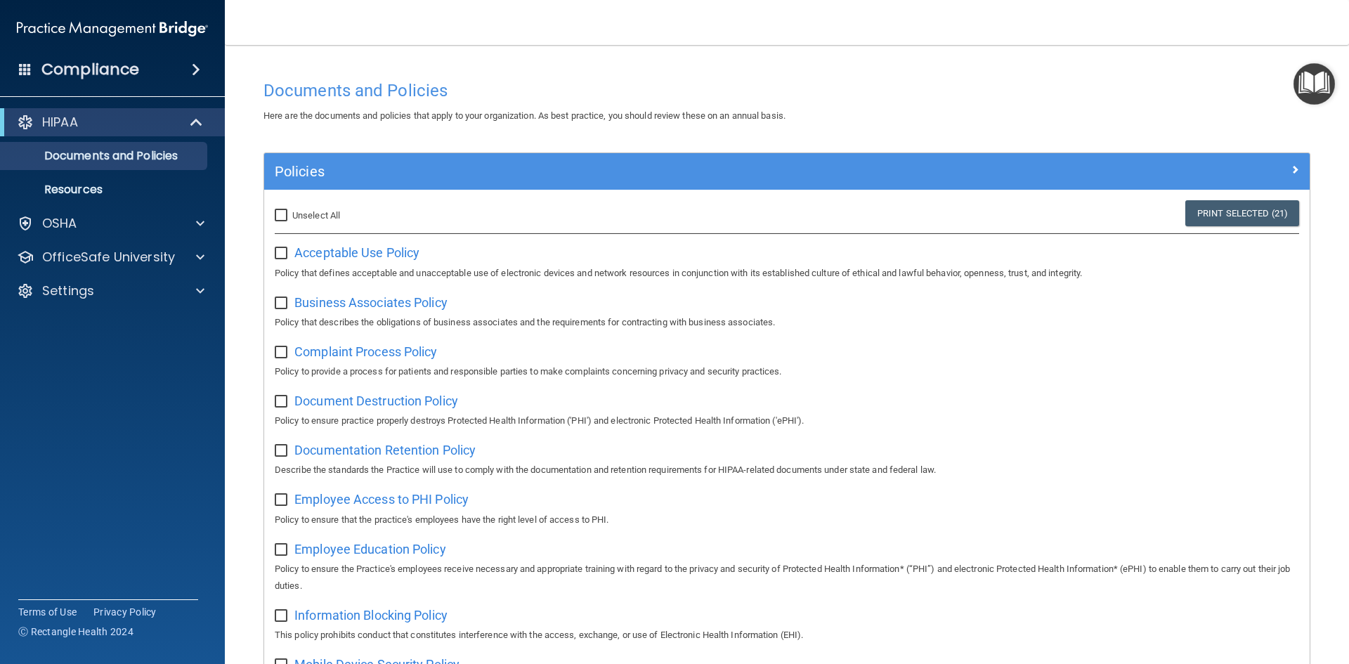
checkbox input "false"
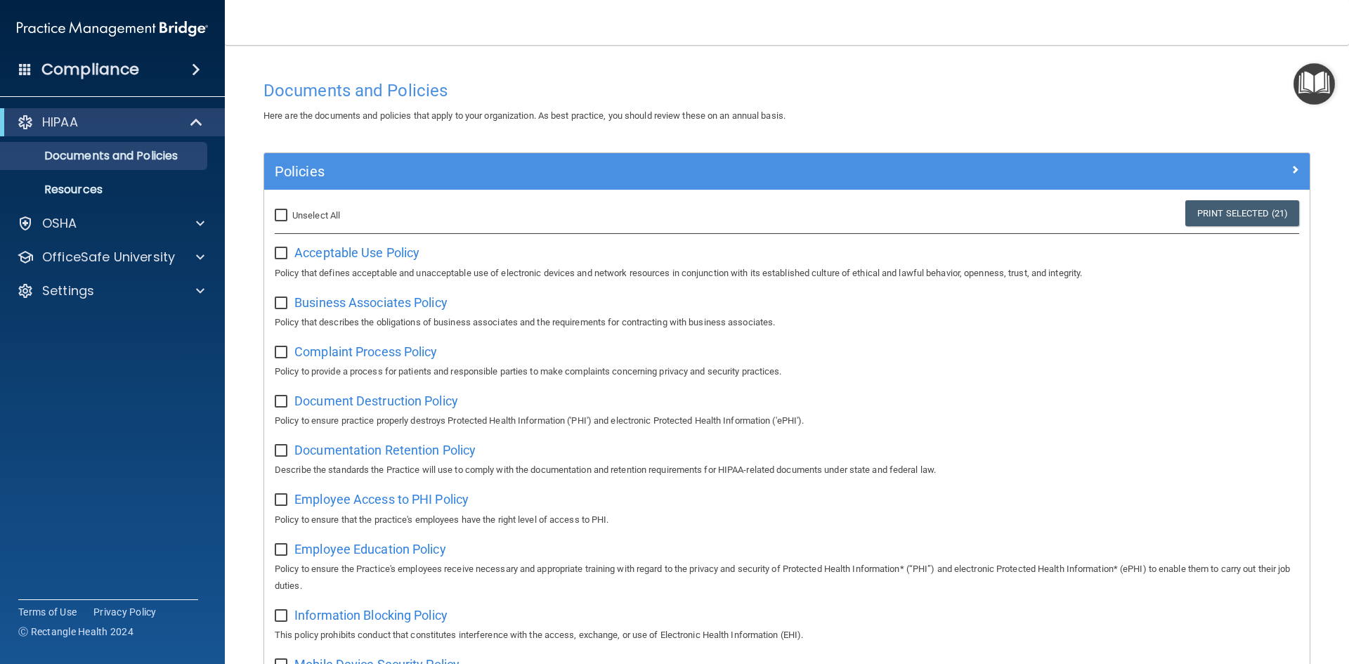
checkbox input "false"
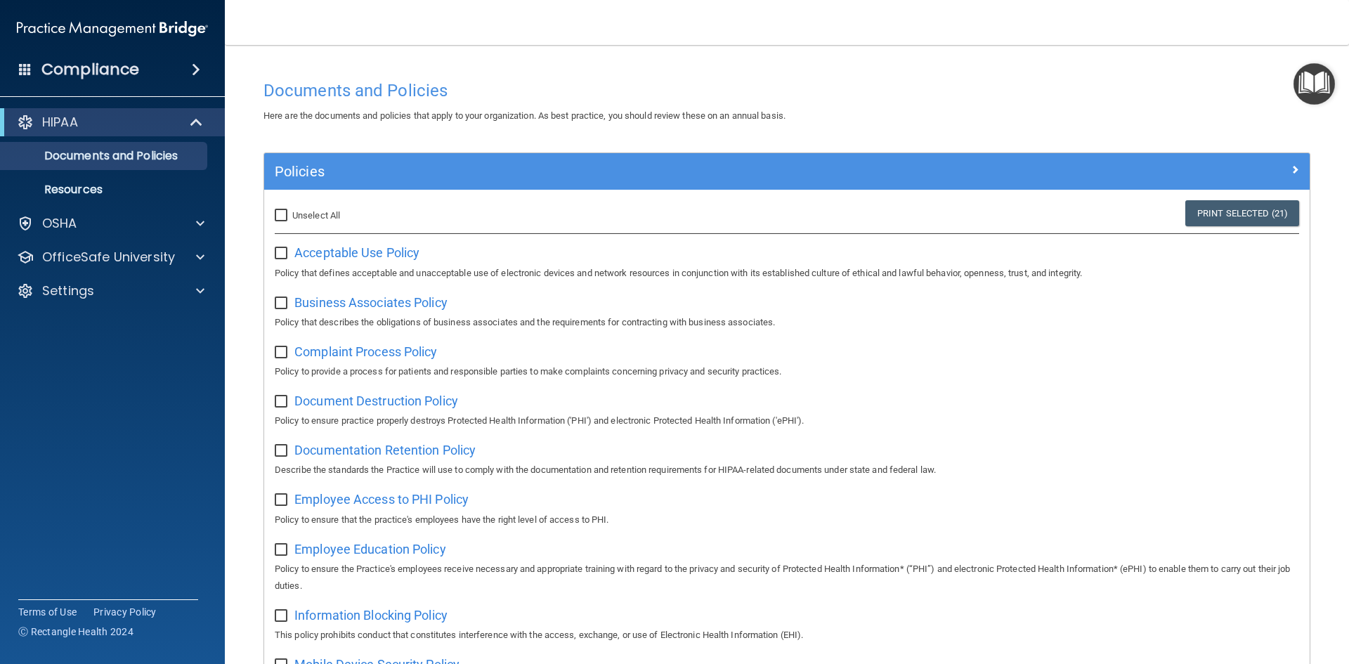
checkbox input "false"
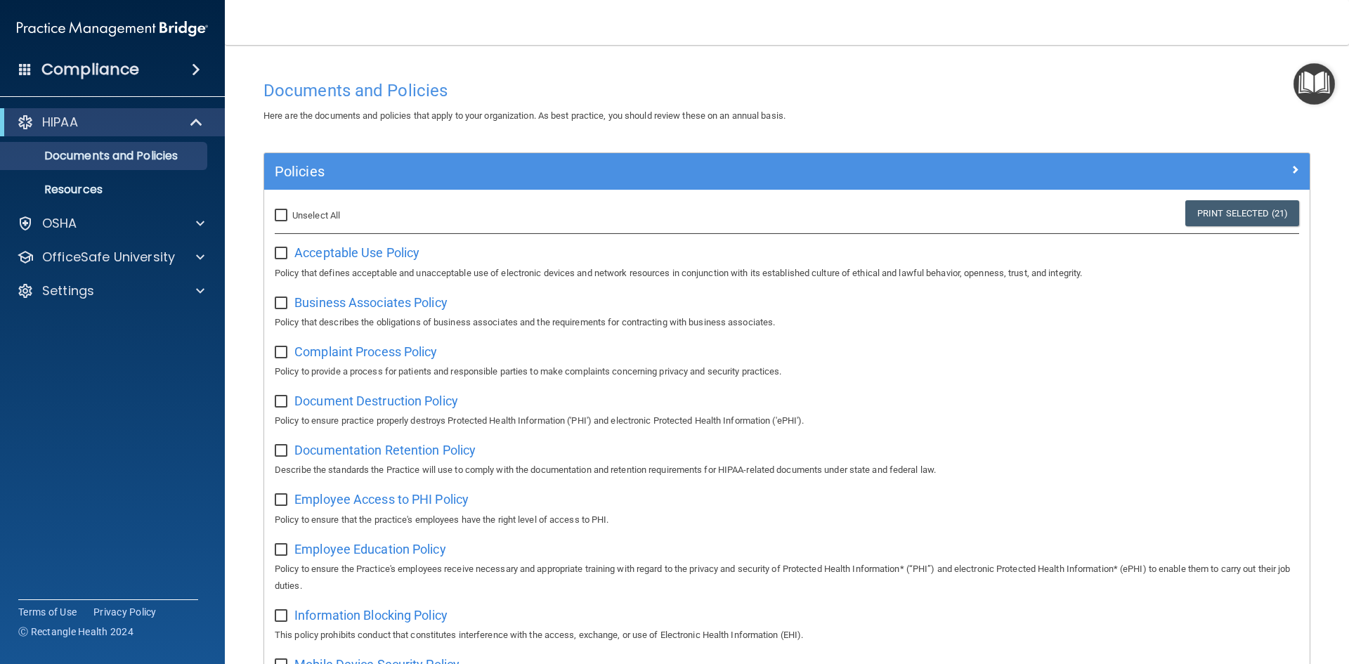
checkbox input "false"
click at [86, 164] on link "Documents and Policies" at bounding box center [96, 156] width 221 height 28
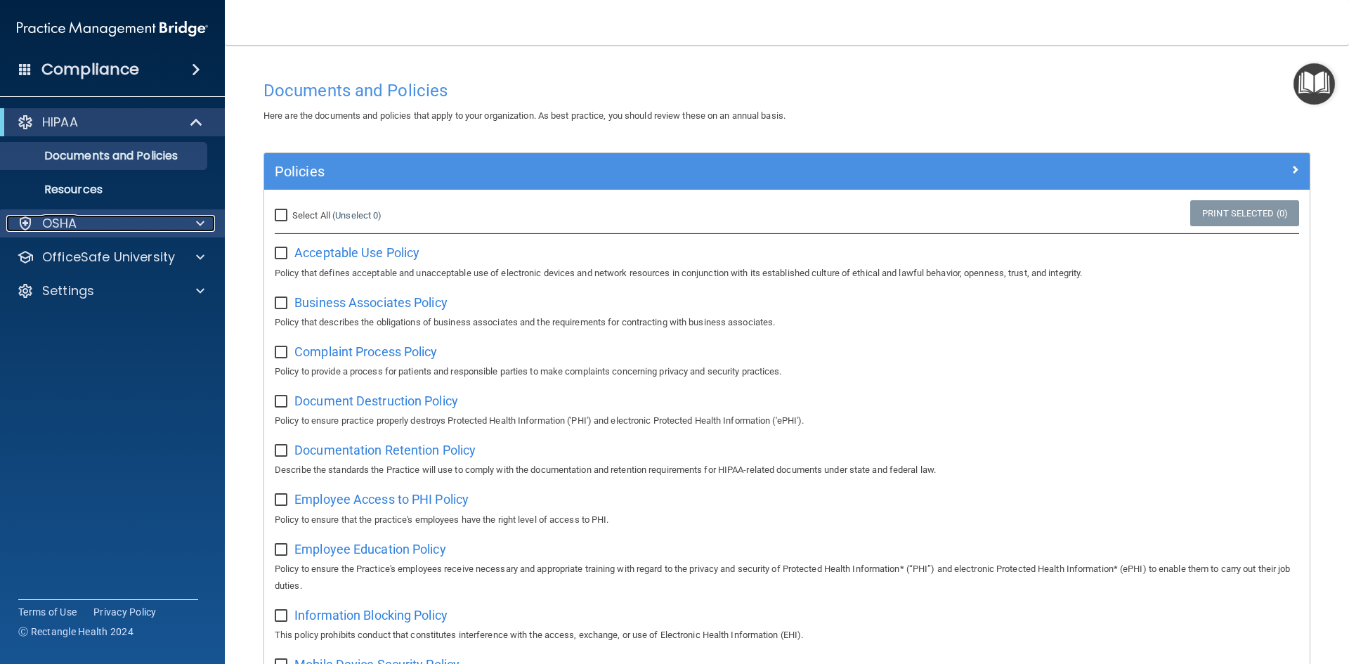
click at [74, 225] on p "OSHA" at bounding box center [59, 223] width 35 height 17
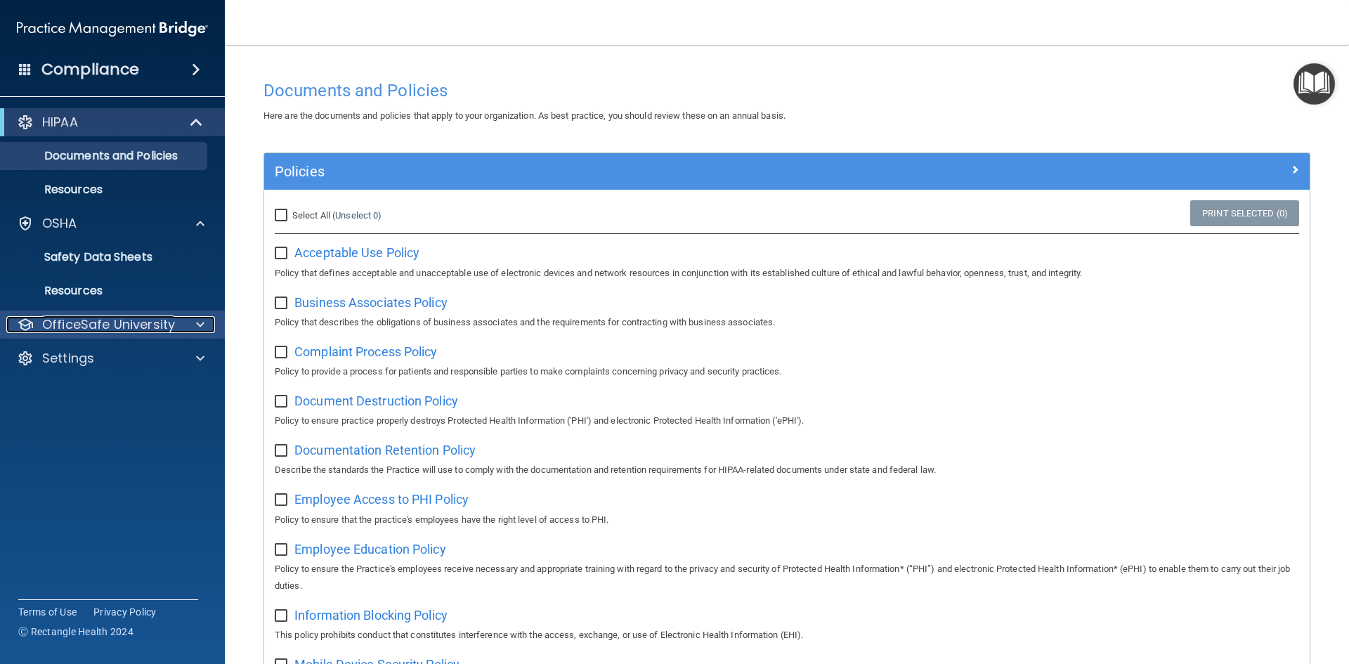
click at [134, 325] on p "OfficeSafe University" at bounding box center [108, 324] width 133 height 17
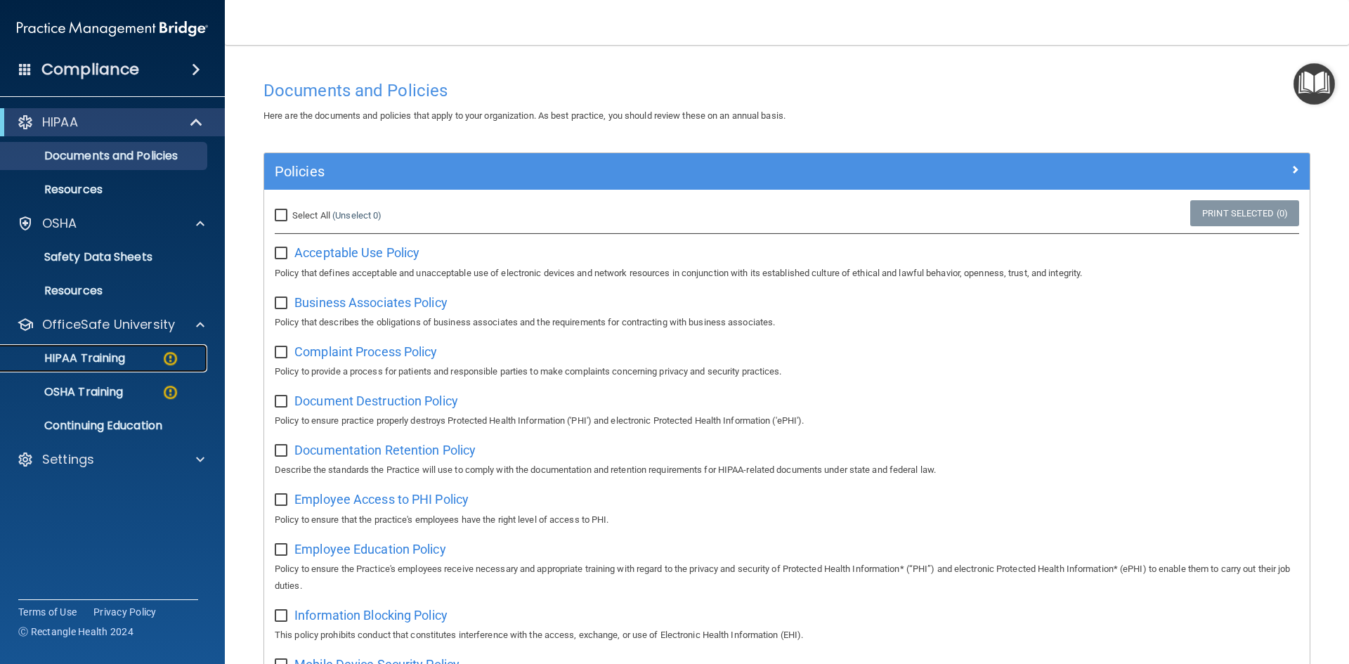
click at [134, 353] on div "HIPAA Training" at bounding box center [105, 358] width 192 height 14
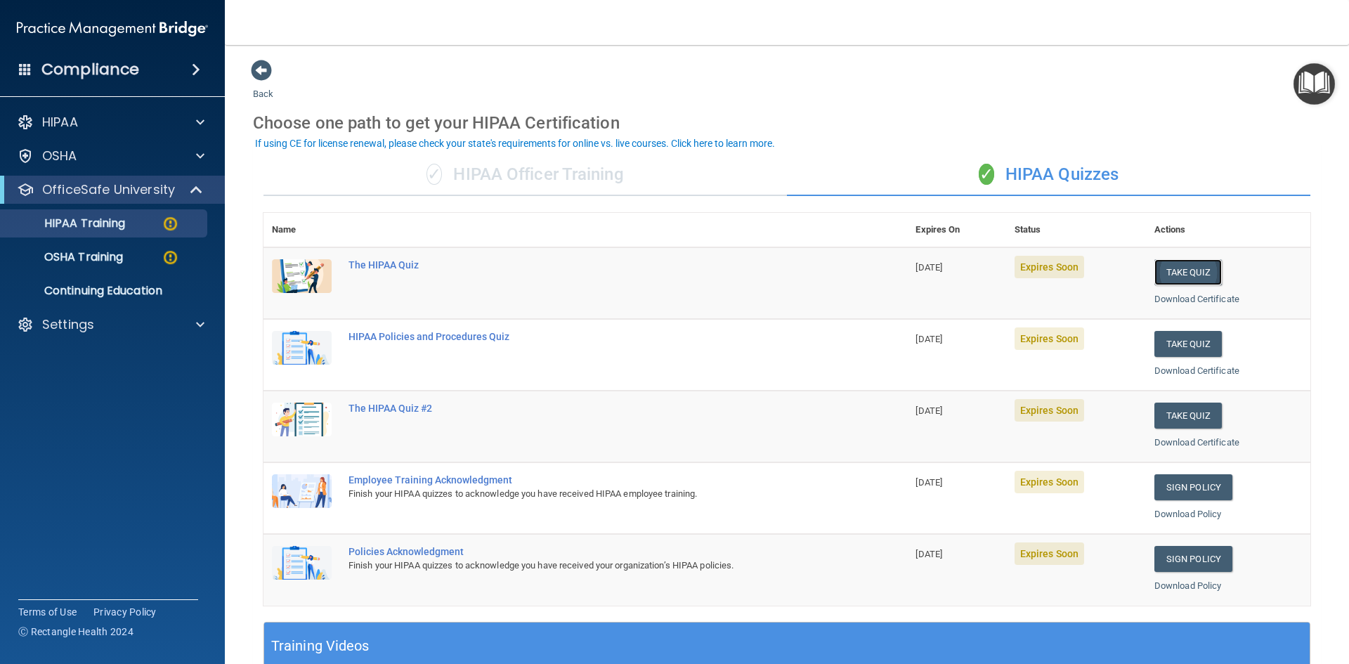
click at [1188, 270] on button "Take Quiz" at bounding box center [1187, 272] width 67 height 26
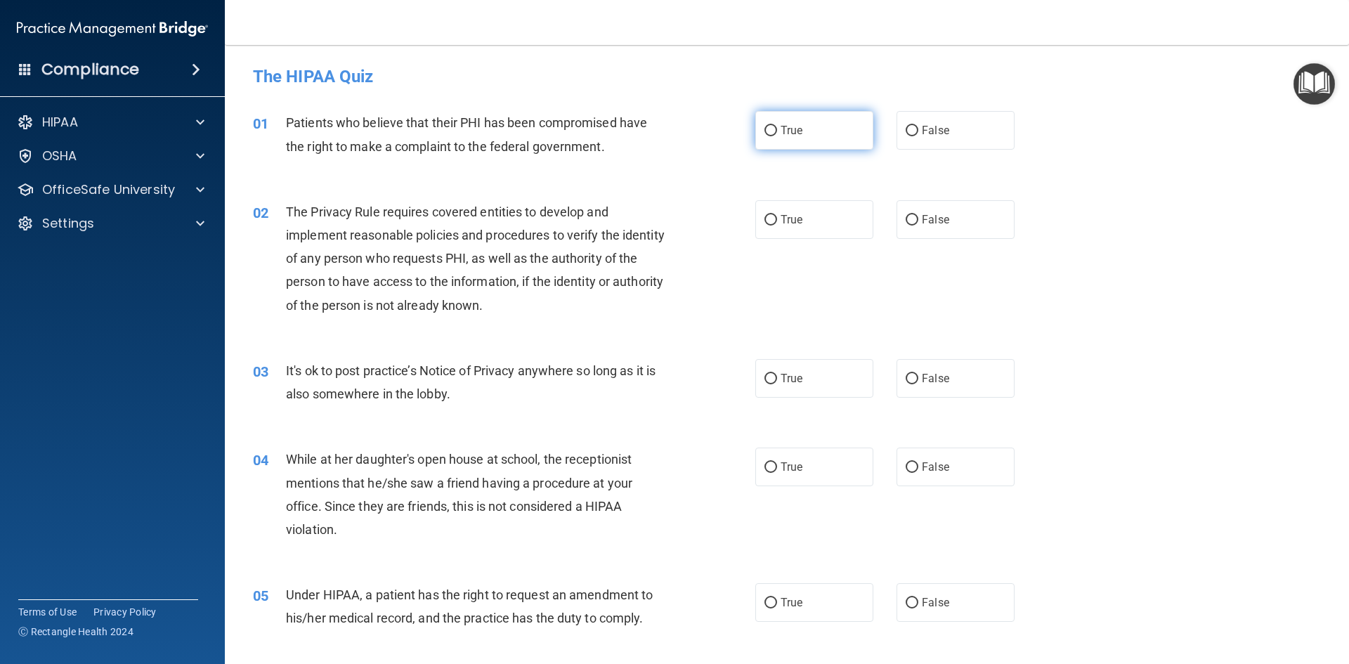
click at [823, 130] on label "True" at bounding box center [814, 130] width 118 height 39
click at [777, 130] on input "True" at bounding box center [771, 131] width 13 height 11
radio input "true"
click at [815, 223] on label "True" at bounding box center [814, 219] width 118 height 39
click at [777, 223] on input "True" at bounding box center [771, 220] width 13 height 11
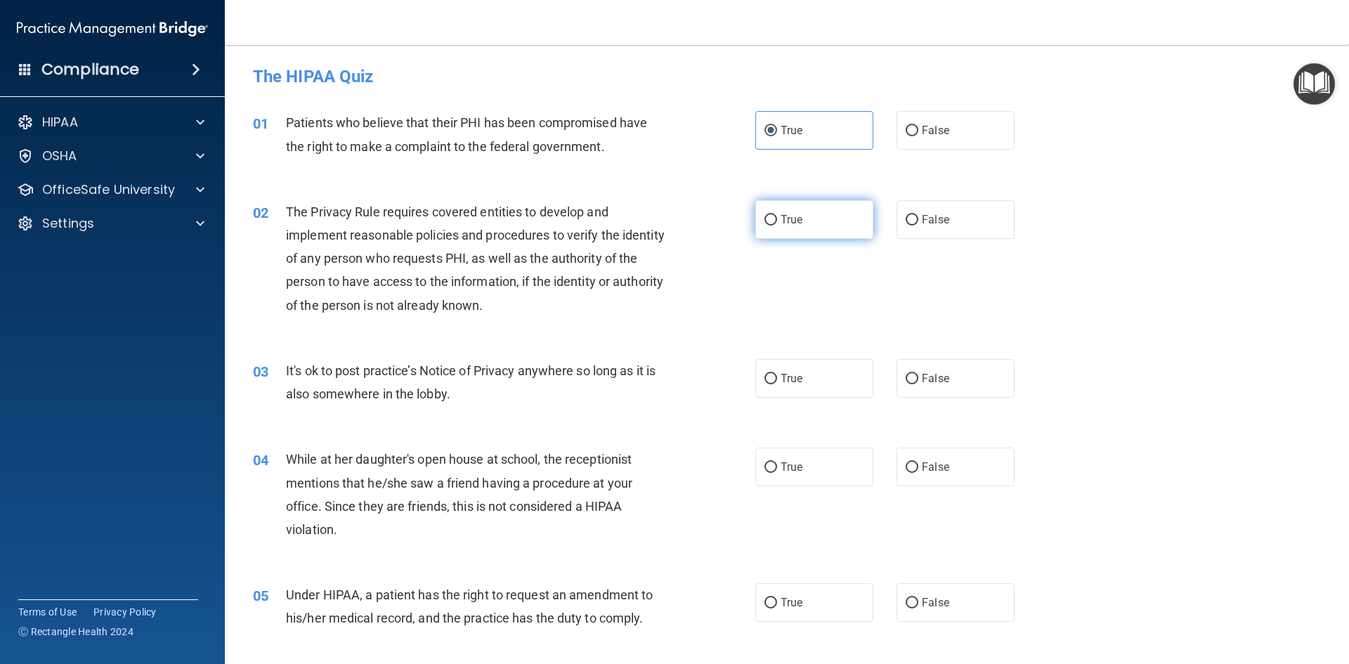
radio input "true"
click at [809, 371] on label "True" at bounding box center [814, 378] width 118 height 39
click at [777, 374] on input "True" at bounding box center [771, 379] width 13 height 11
radio input "true"
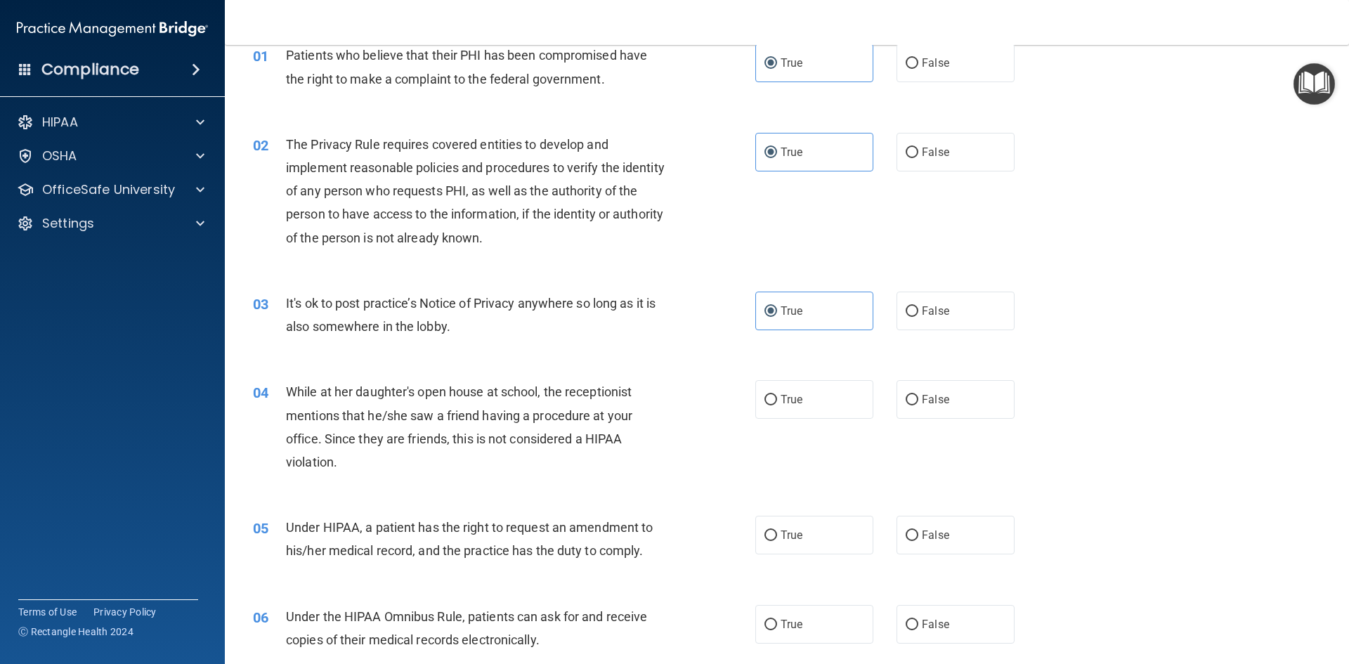
scroll to position [141, 0]
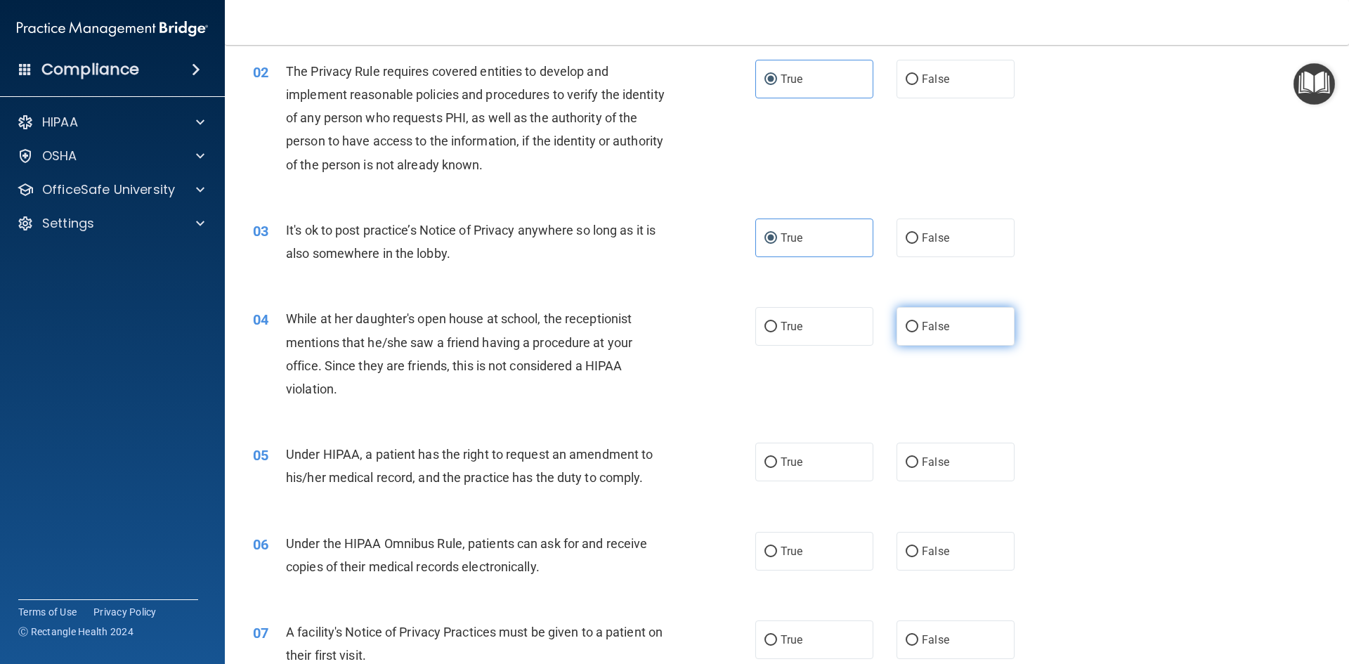
click at [923, 336] on label "False" at bounding box center [956, 326] width 118 height 39
click at [918, 332] on input "False" at bounding box center [912, 327] width 13 height 11
radio input "true"
click at [803, 465] on label "True" at bounding box center [814, 462] width 118 height 39
click at [777, 465] on input "True" at bounding box center [771, 462] width 13 height 11
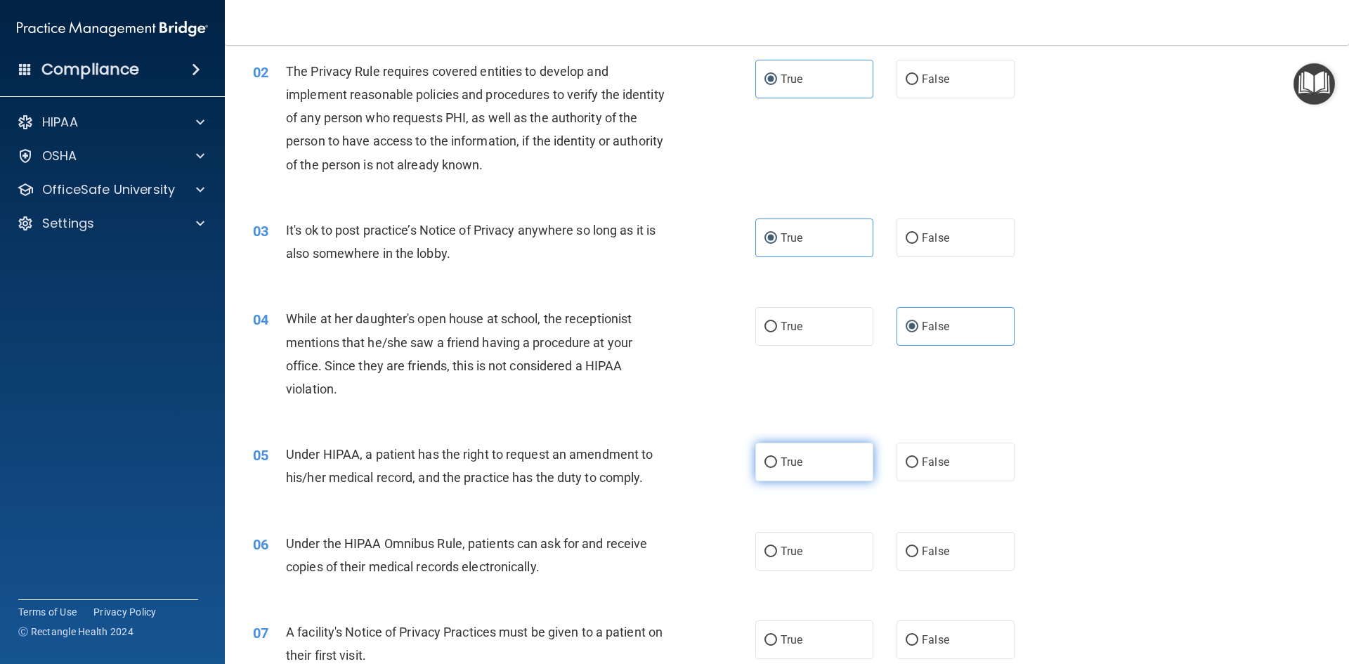
radio input "true"
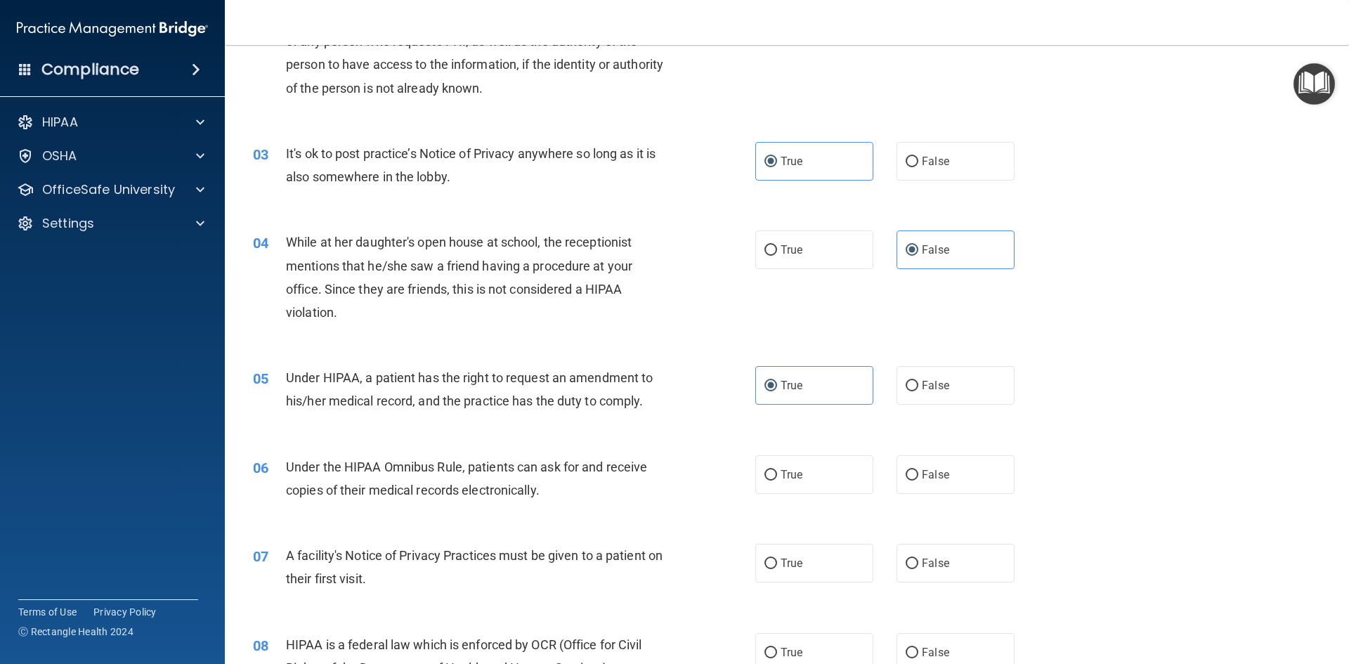
scroll to position [281, 0]
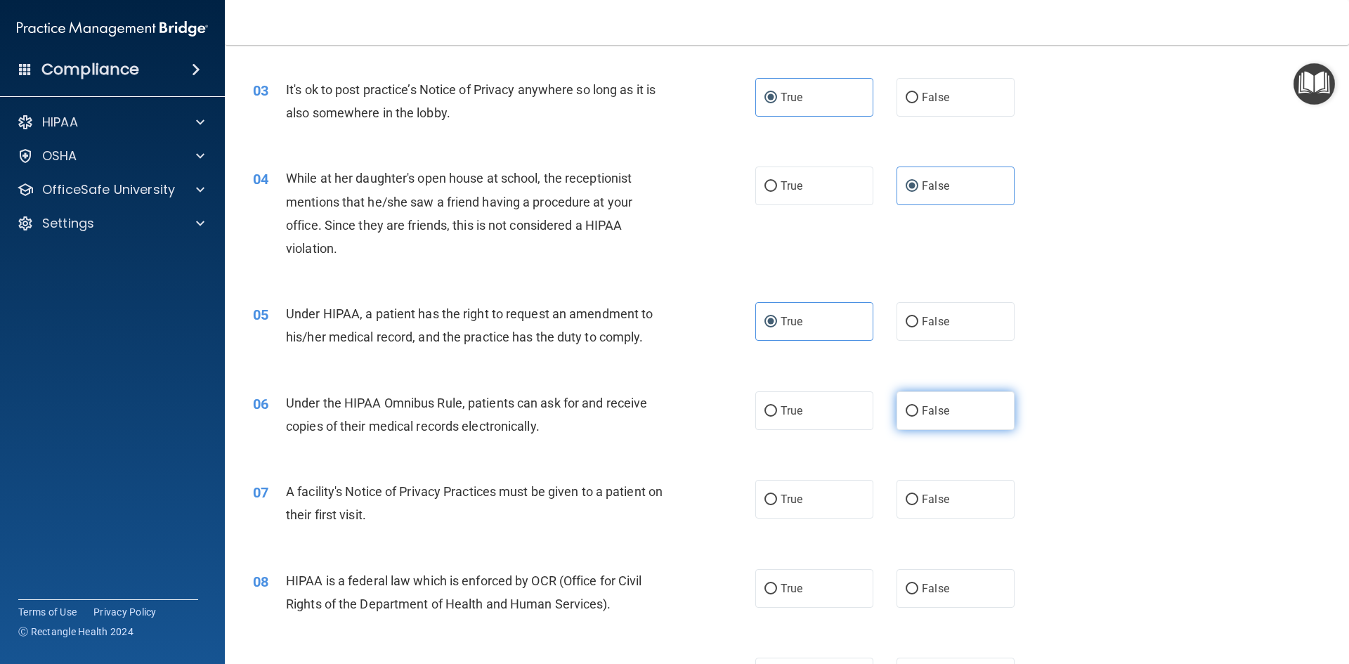
click at [922, 415] on span "False" at bounding box center [935, 410] width 27 height 13
click at [918, 415] on input "False" at bounding box center [912, 411] width 13 height 11
radio input "true"
click at [842, 500] on label "True" at bounding box center [814, 499] width 118 height 39
click at [777, 500] on input "True" at bounding box center [771, 500] width 13 height 11
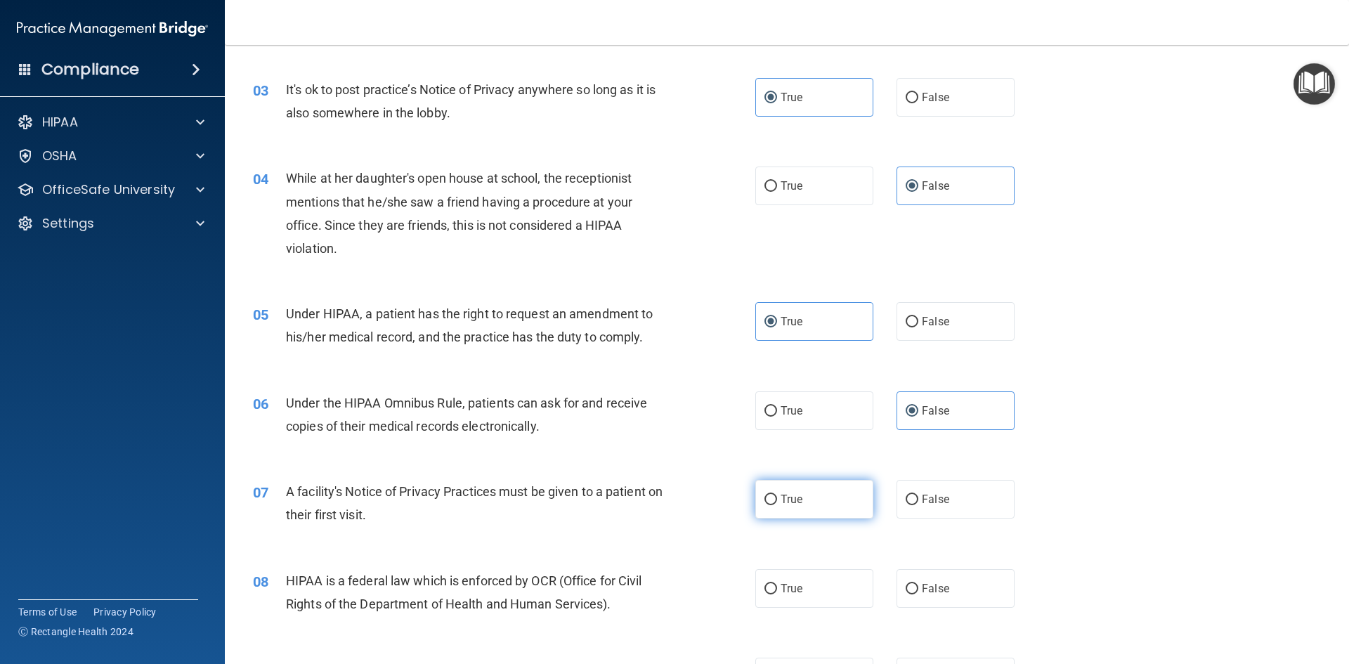
radio input "true"
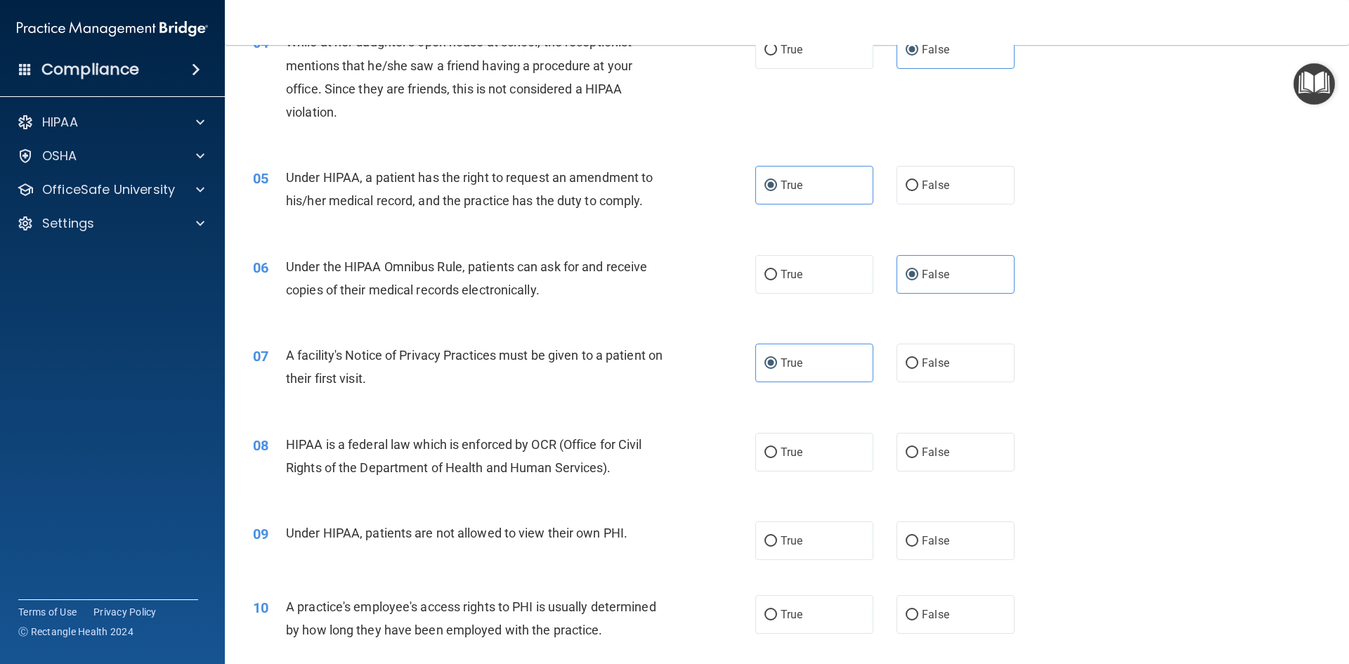
scroll to position [562, 0]
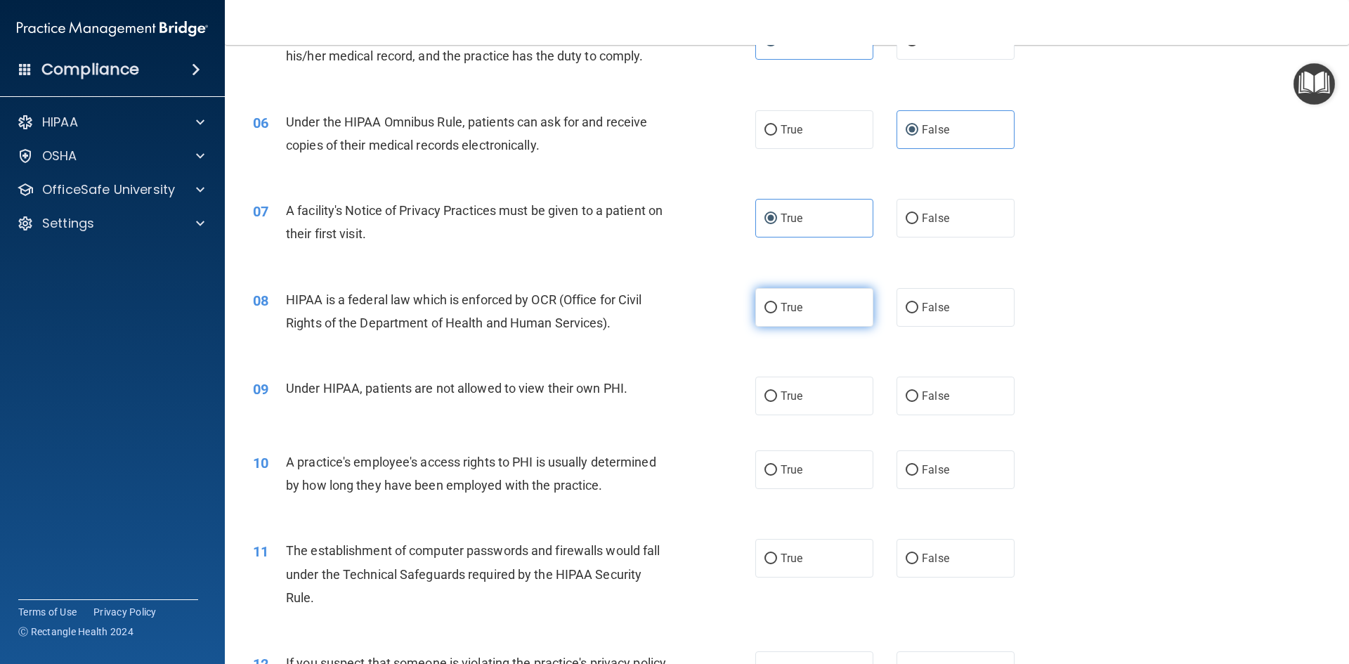
click at [801, 311] on label "True" at bounding box center [814, 307] width 118 height 39
click at [777, 311] on input "True" at bounding box center [771, 308] width 13 height 11
radio input "true"
click at [938, 397] on span "False" at bounding box center [935, 395] width 27 height 13
click at [918, 397] on input "False" at bounding box center [912, 396] width 13 height 11
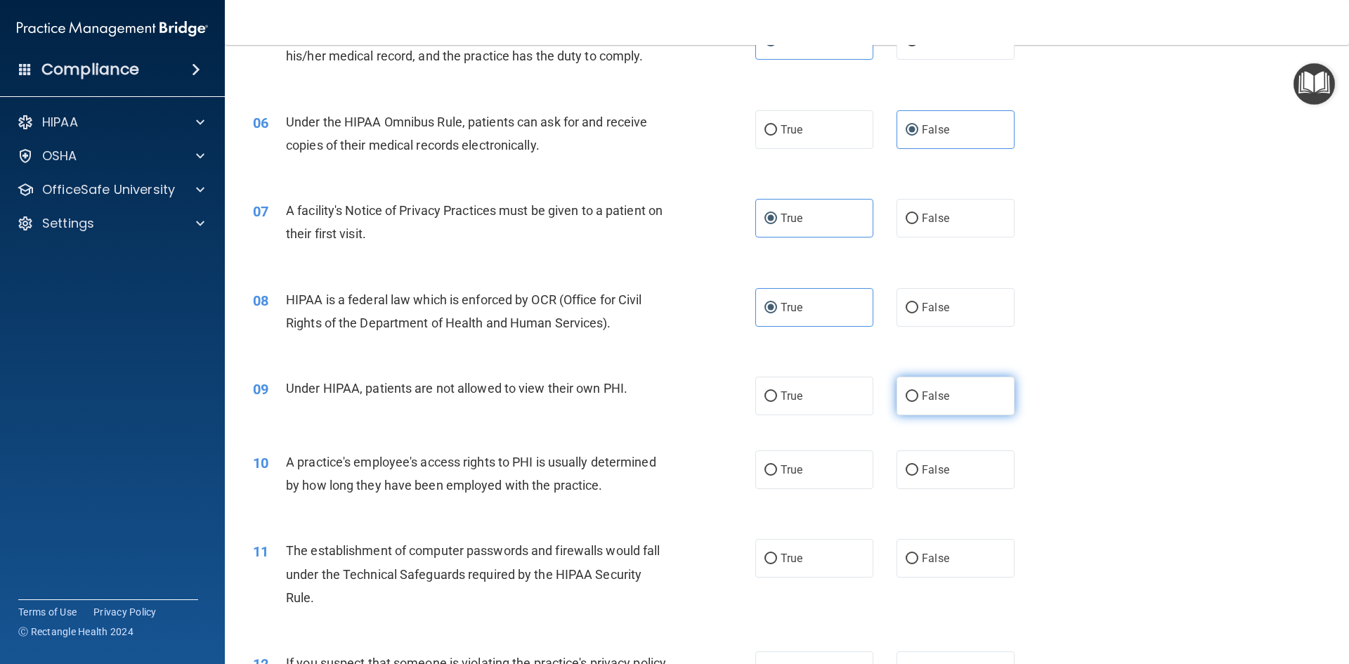
radio input "true"
click at [904, 480] on label "False" at bounding box center [956, 469] width 118 height 39
click at [906, 476] on input "False" at bounding box center [912, 470] width 13 height 11
radio input "true"
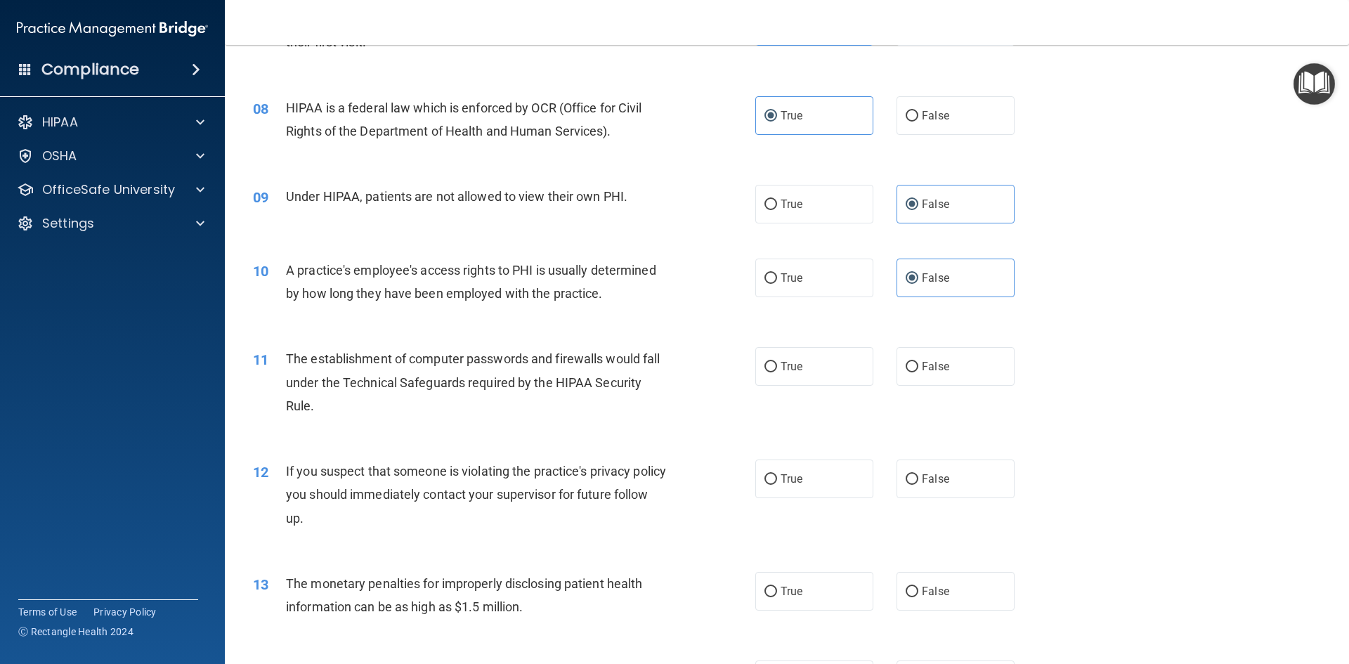
scroll to position [773, 0]
